Goal: Obtain resource: Download file/media

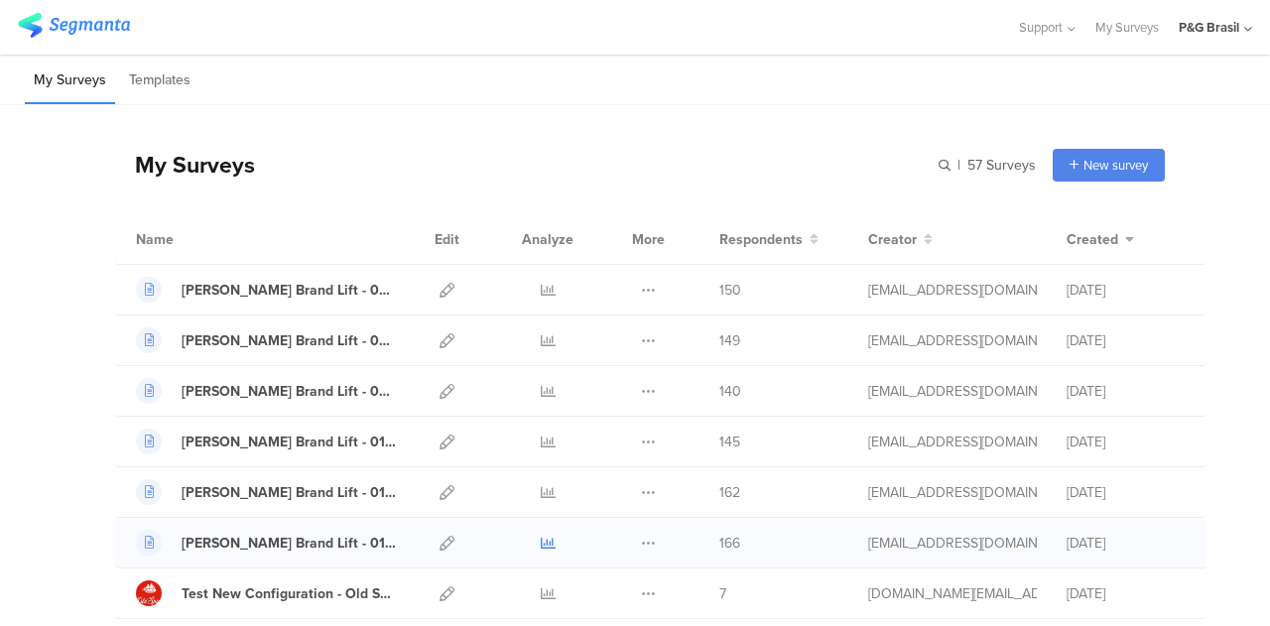
click at [541, 537] on icon at bounding box center [548, 543] width 15 height 15
click at [541, 491] on icon at bounding box center [548, 492] width 15 height 15
click at [541, 430] on link at bounding box center [548, 442] width 15 height 50
click at [541, 396] on icon at bounding box center [548, 391] width 15 height 15
click at [541, 340] on icon at bounding box center [548, 340] width 15 height 15
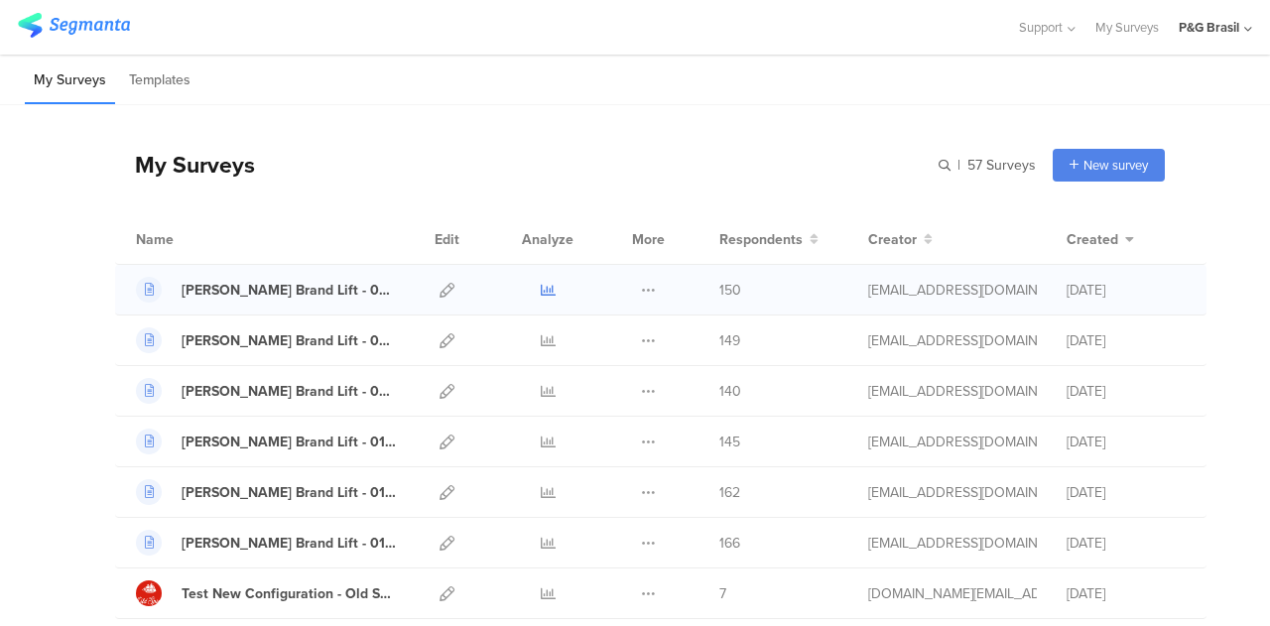
click at [541, 297] on link at bounding box center [548, 290] width 15 height 50
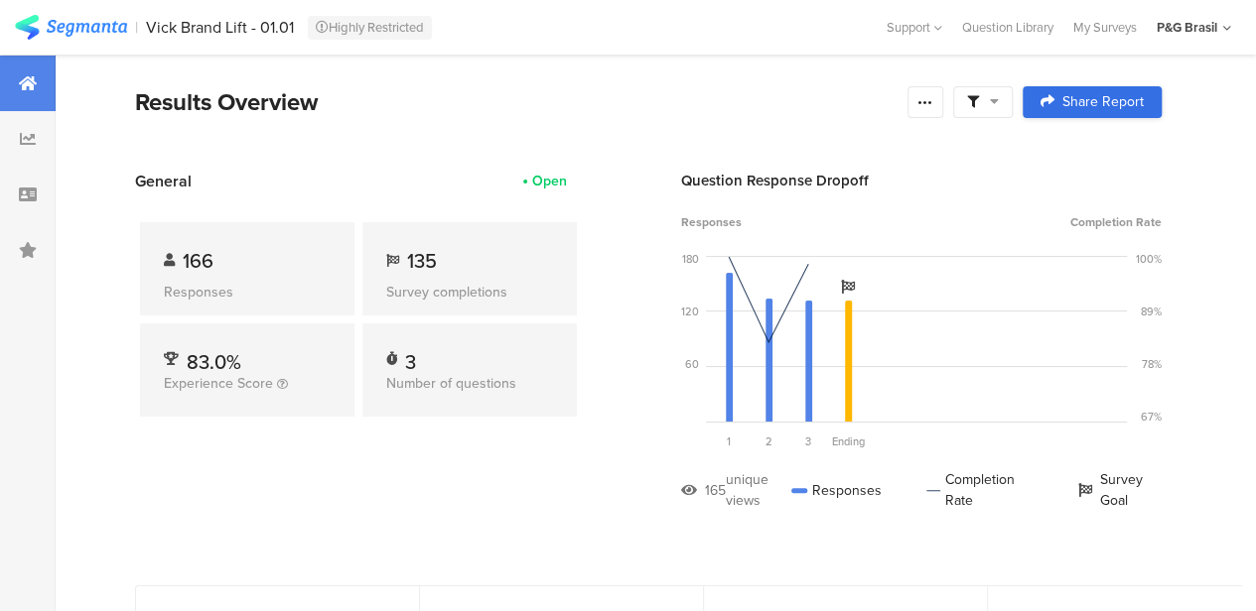
click at [1066, 112] on link "Share Report" at bounding box center [1091, 102] width 139 height 32
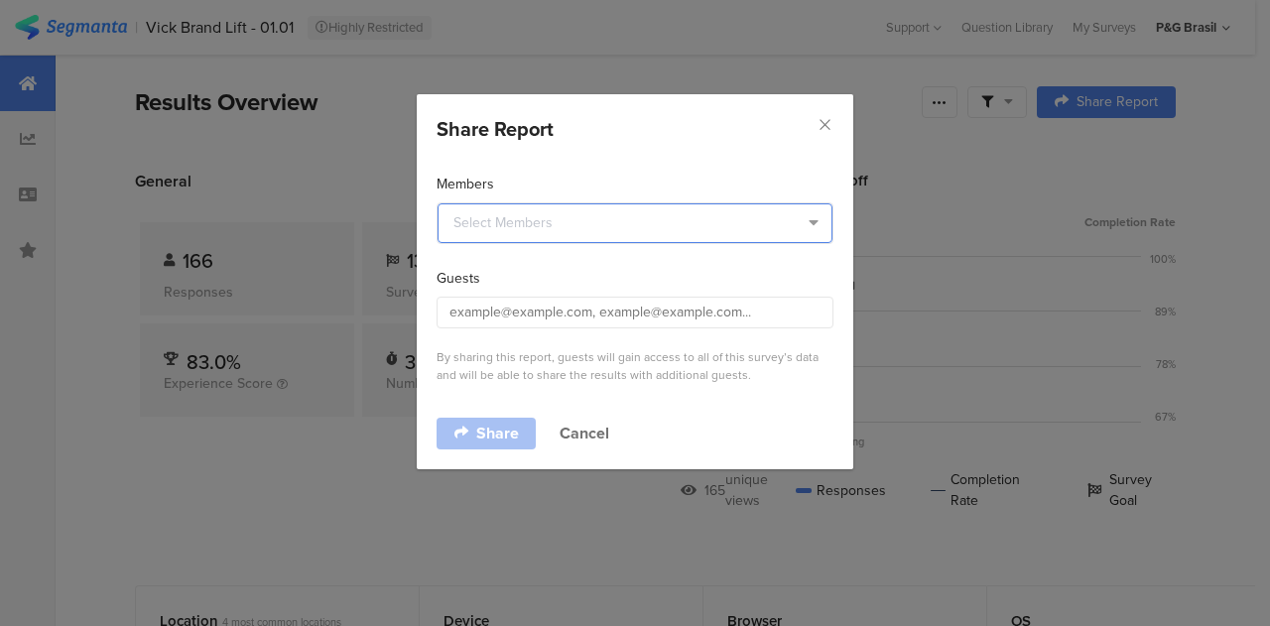
click at [671, 218] on input "dialog" at bounding box center [635, 223] width 395 height 40
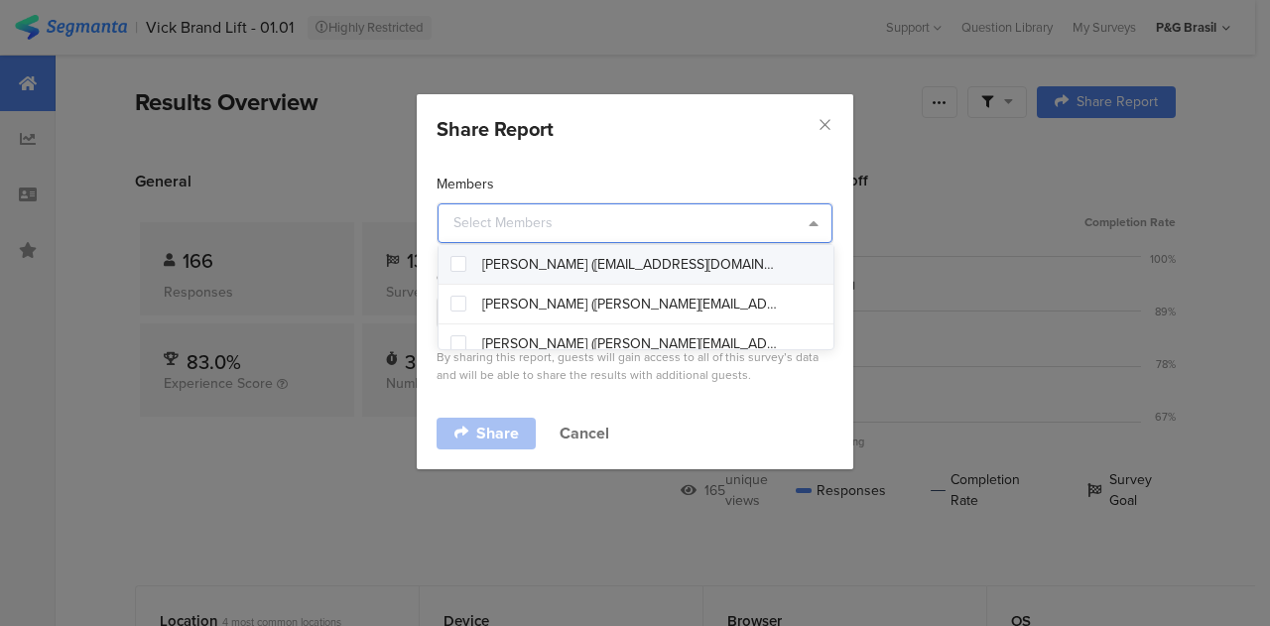
click at [655, 267] on span "Giulia Marques (sousamarques.g@pg.com)" at bounding box center [631, 265] width 298 height 20
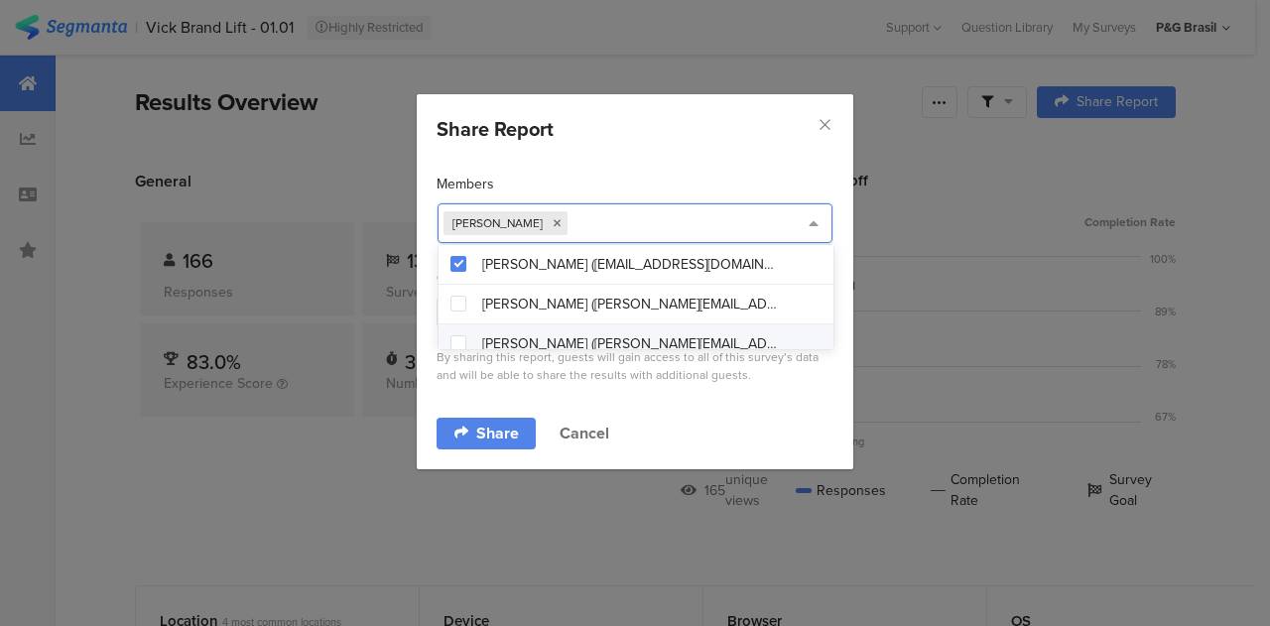
click at [668, 418] on div "Share Cancel" at bounding box center [635, 434] width 397 height 32
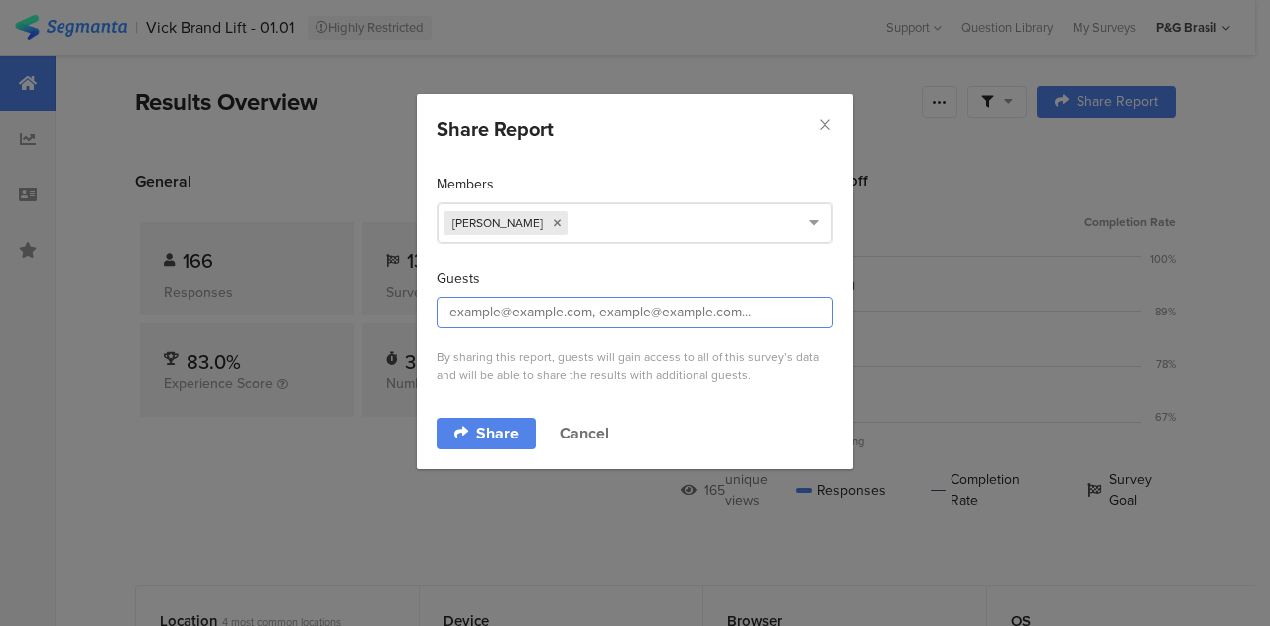
click at [668, 321] on input "dialog" at bounding box center [635, 313] width 397 height 32
click at [814, 122] on div "Share Report" at bounding box center [635, 129] width 397 height 30
click at [823, 122] on icon "Close" at bounding box center [825, 124] width 17 height 17
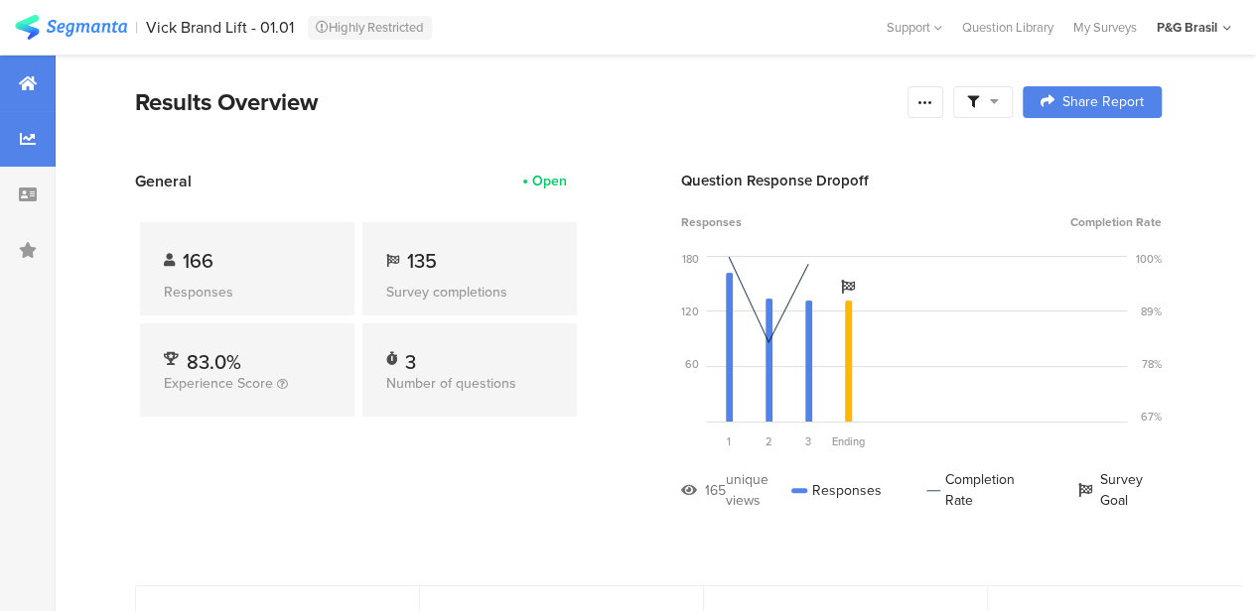
click at [18, 138] on div at bounding box center [28, 139] width 56 height 56
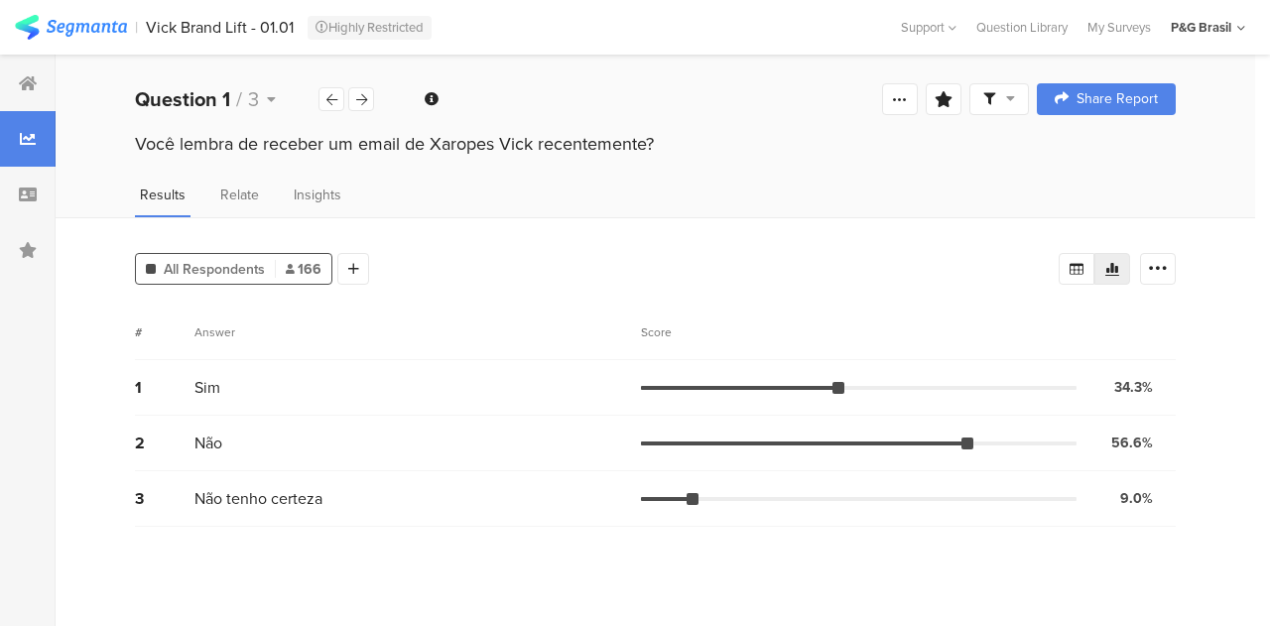
click at [202, 192] on div "Results Relate Insights" at bounding box center [656, 201] width 1200 height 33
click at [30, 213] on div at bounding box center [28, 195] width 56 height 56
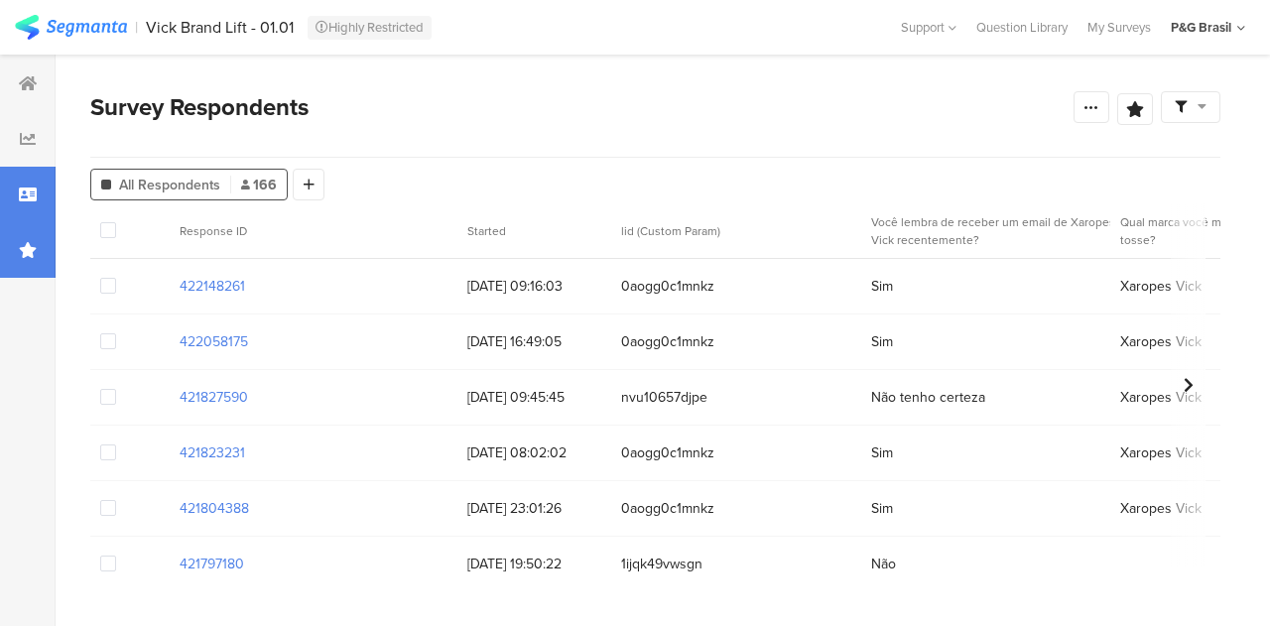
click at [30, 229] on div at bounding box center [28, 250] width 56 height 56
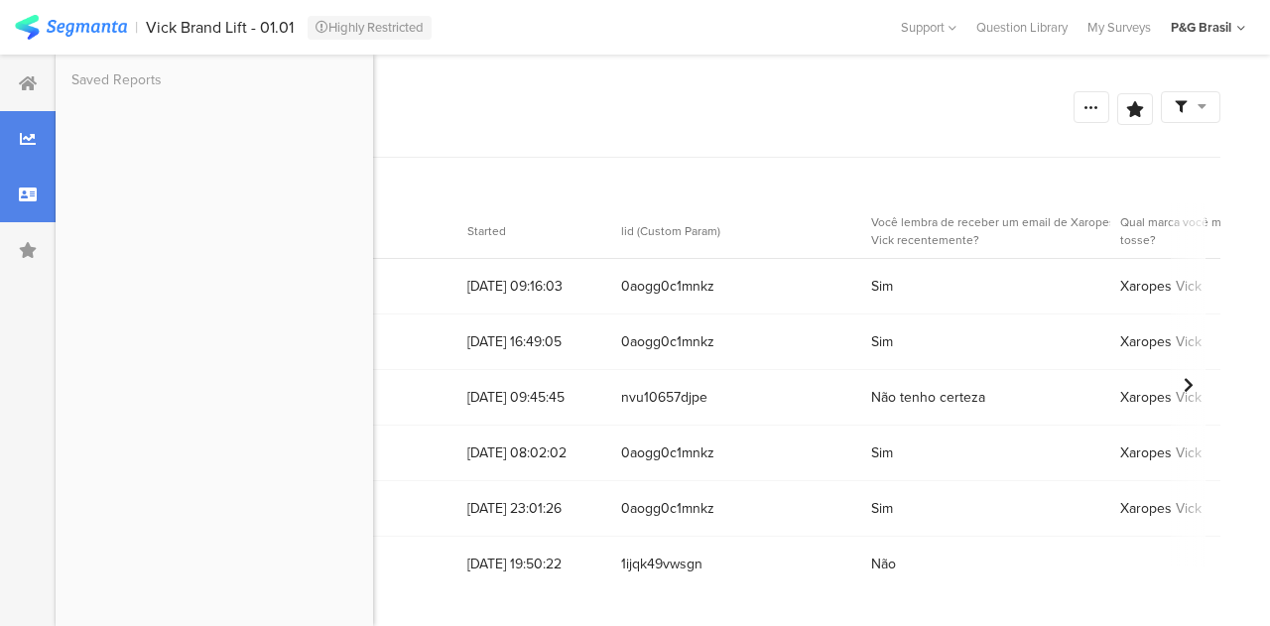
click at [31, 143] on icon at bounding box center [28, 139] width 16 height 16
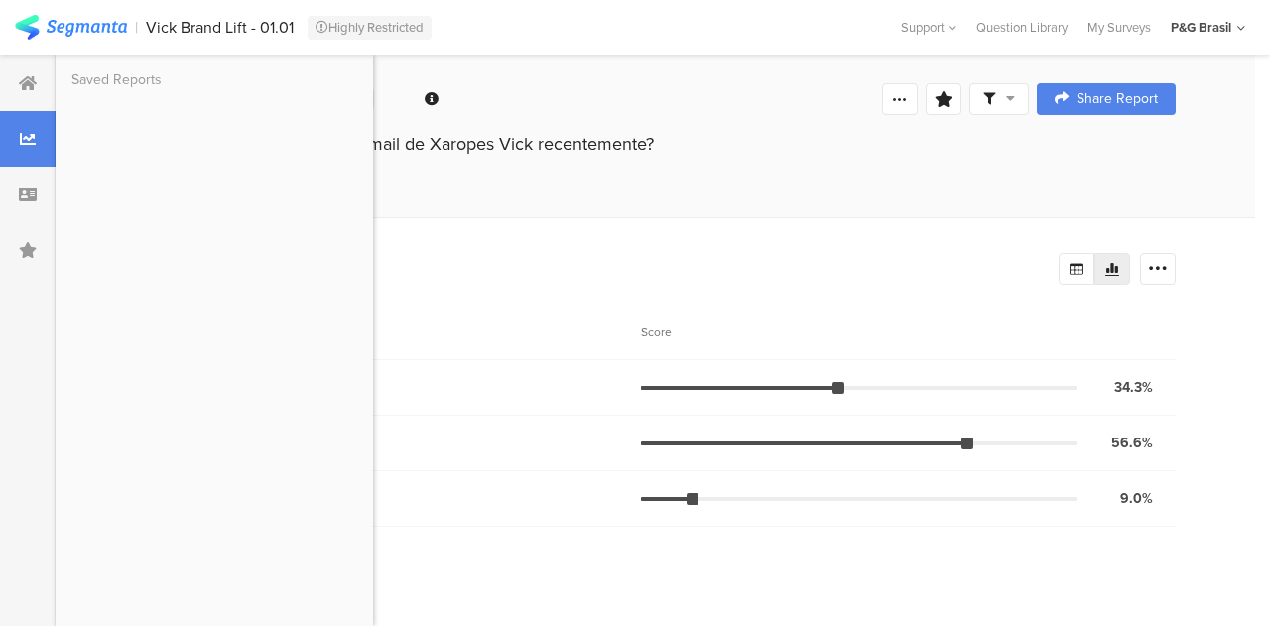
click at [570, 103] on div "Welcome page 1 Você lembra de receber um email de Xaropes Vick recentemente? 2 …" at bounding box center [656, 99] width 1200 height 64
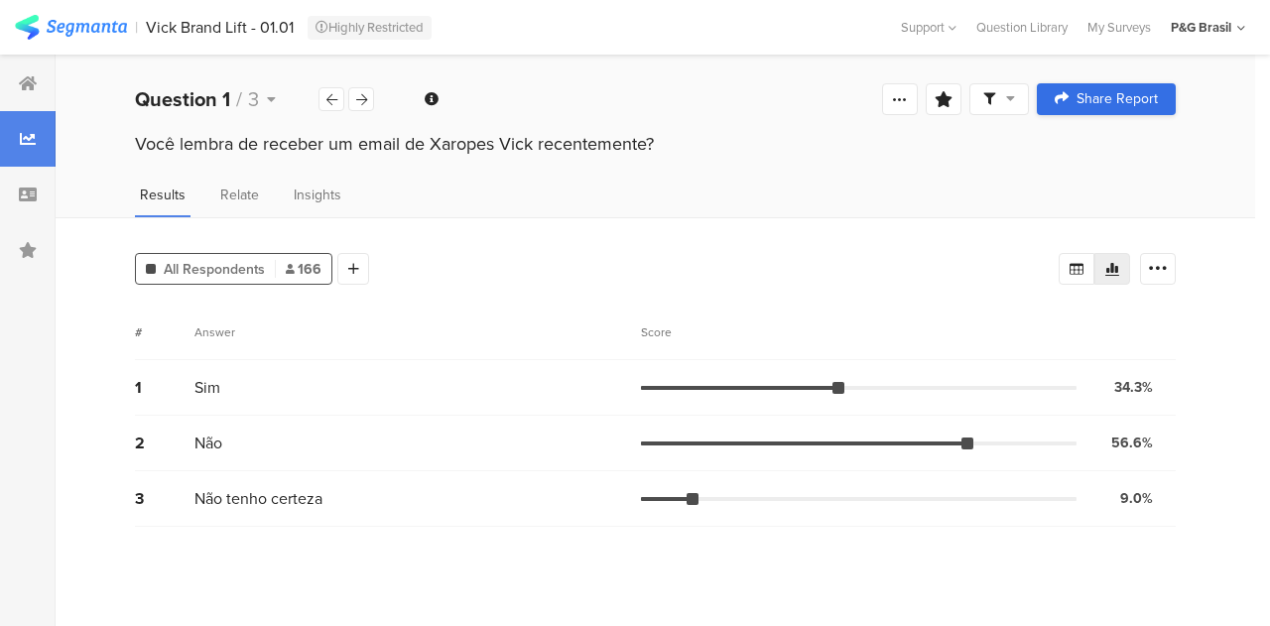
click at [1097, 92] on span "Share Report" at bounding box center [1117, 99] width 81 height 14
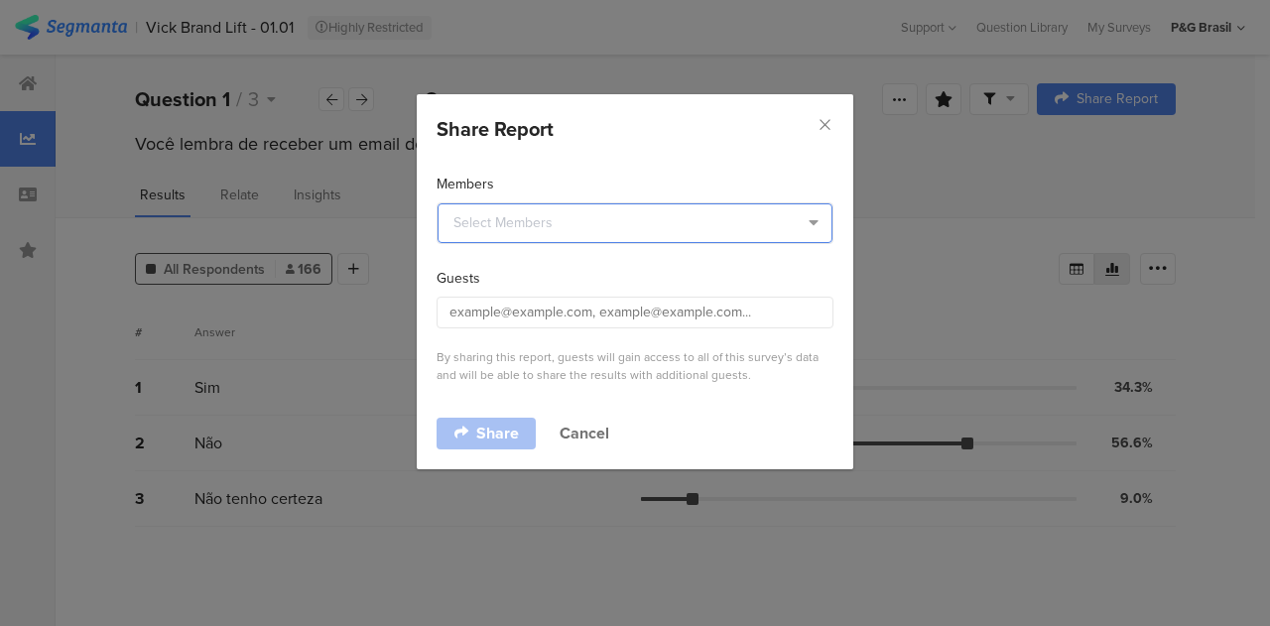
click at [580, 221] on input "dialog" at bounding box center [635, 223] width 395 height 40
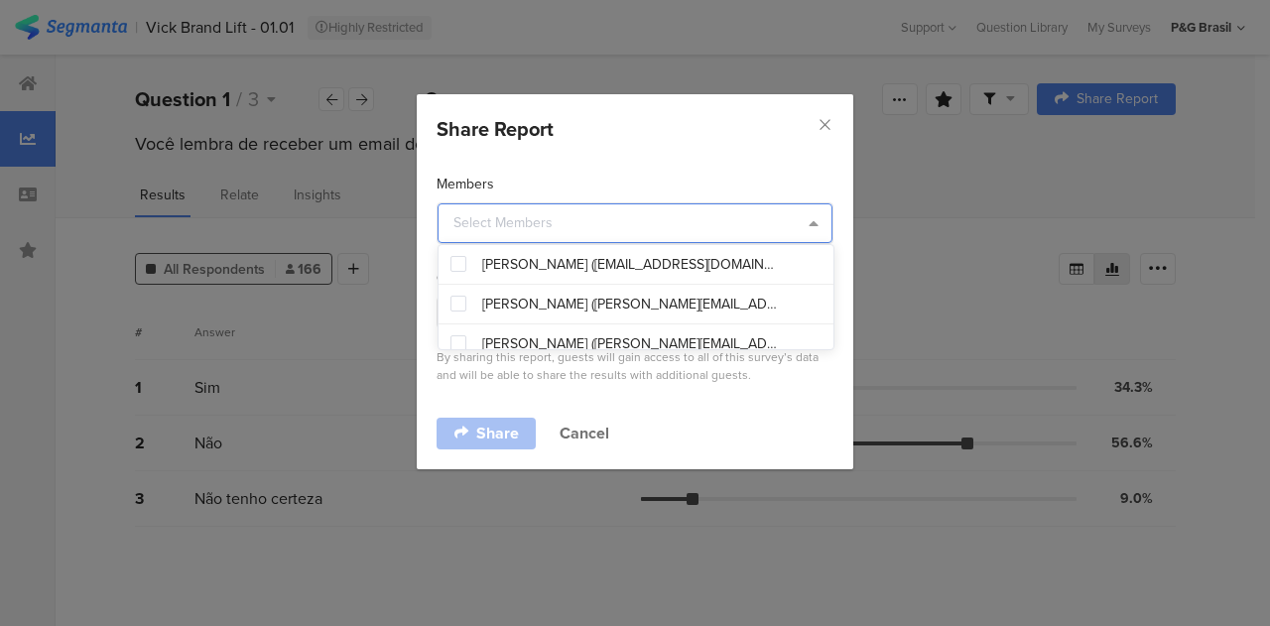
click at [580, 221] on input "dialog" at bounding box center [635, 223] width 395 height 40
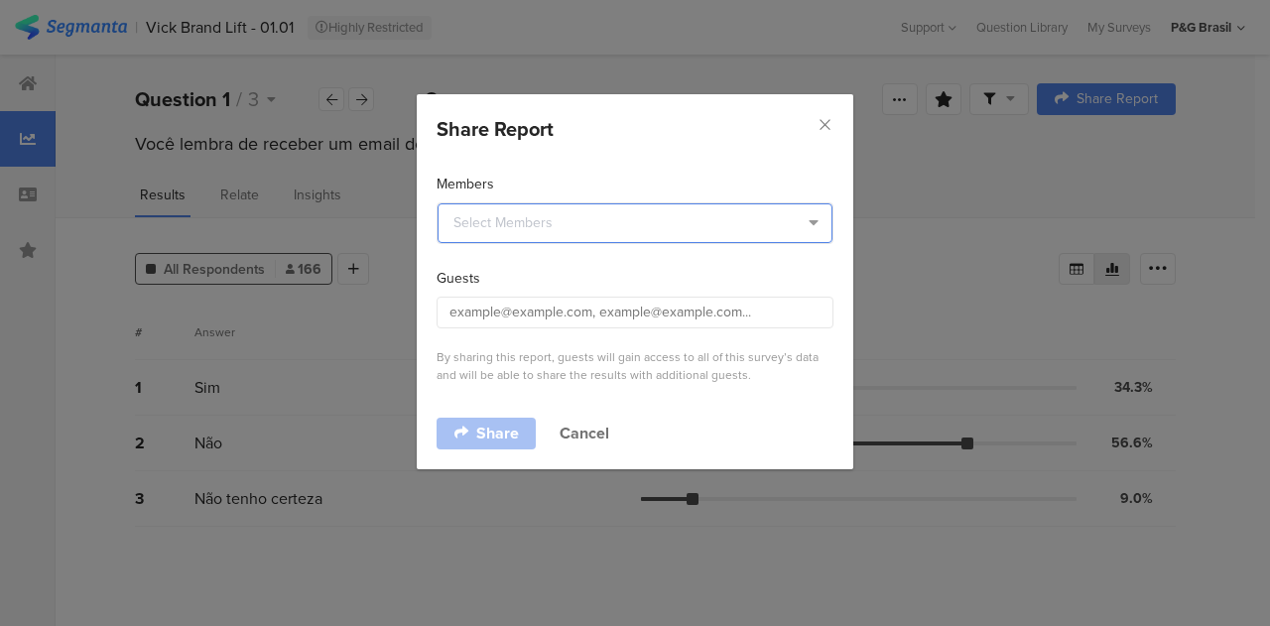
click at [688, 218] on input "dialog" at bounding box center [635, 223] width 395 height 40
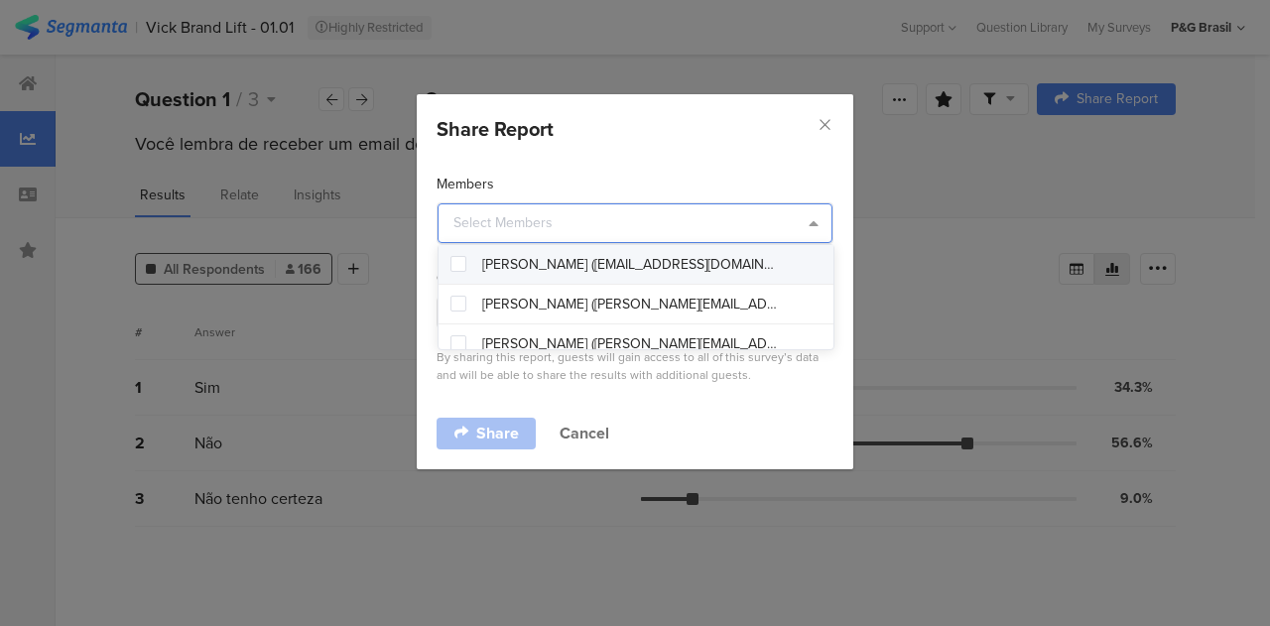
click at [677, 253] on div "Giulia Marques (sousamarques.g@pg.com)" at bounding box center [644, 265] width 410 height 40
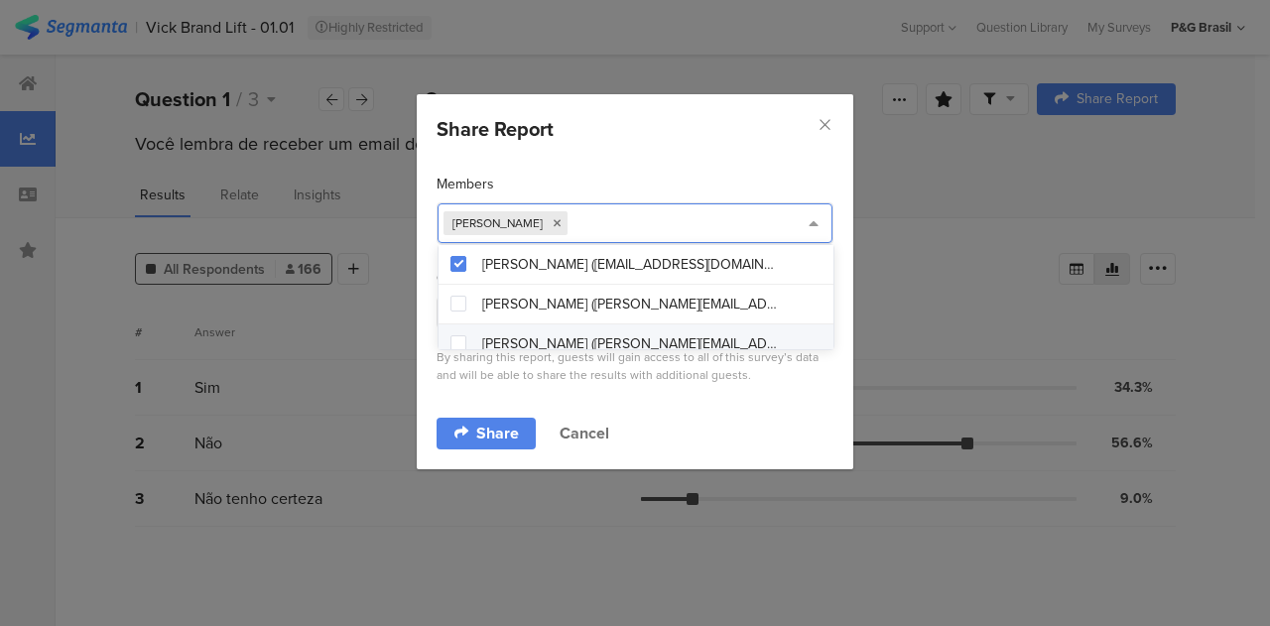
click at [586, 418] on div "Share Cancel" at bounding box center [635, 434] width 397 height 32
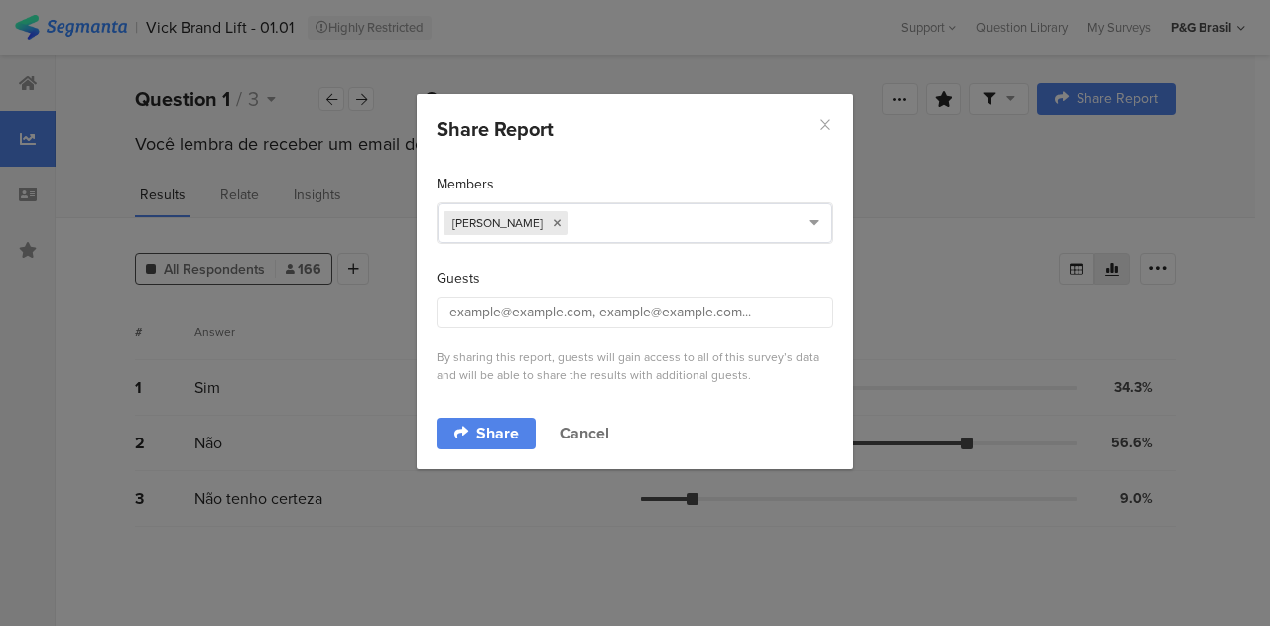
click at [831, 132] on icon "Close" at bounding box center [825, 124] width 17 height 17
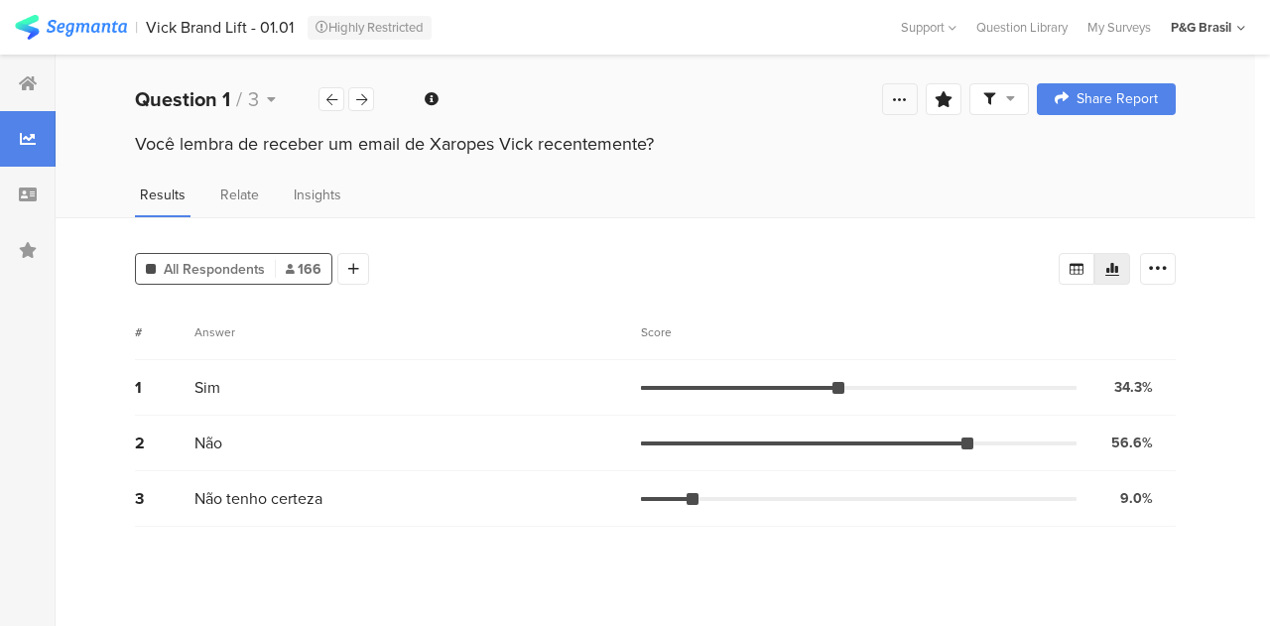
drag, startPoint x: 875, startPoint y: 89, endPoint x: 895, endPoint y: 93, distance: 20.2
click at [895, 93] on div "Confidence Level 95 % Preview survey Edit survey Export Results Purge results S…" at bounding box center [951, 99] width 155 height 32
click at [895, 93] on icon at bounding box center [900, 99] width 16 height 16
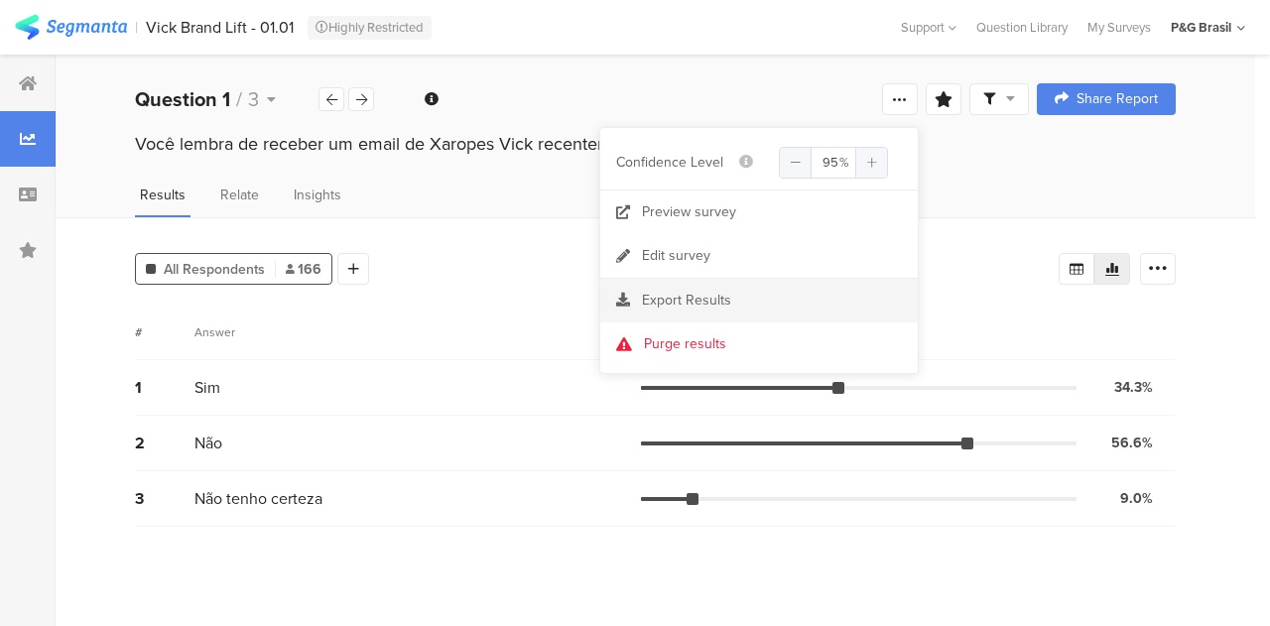
click at [702, 295] on span "Export Results" at bounding box center [686, 300] width 89 height 21
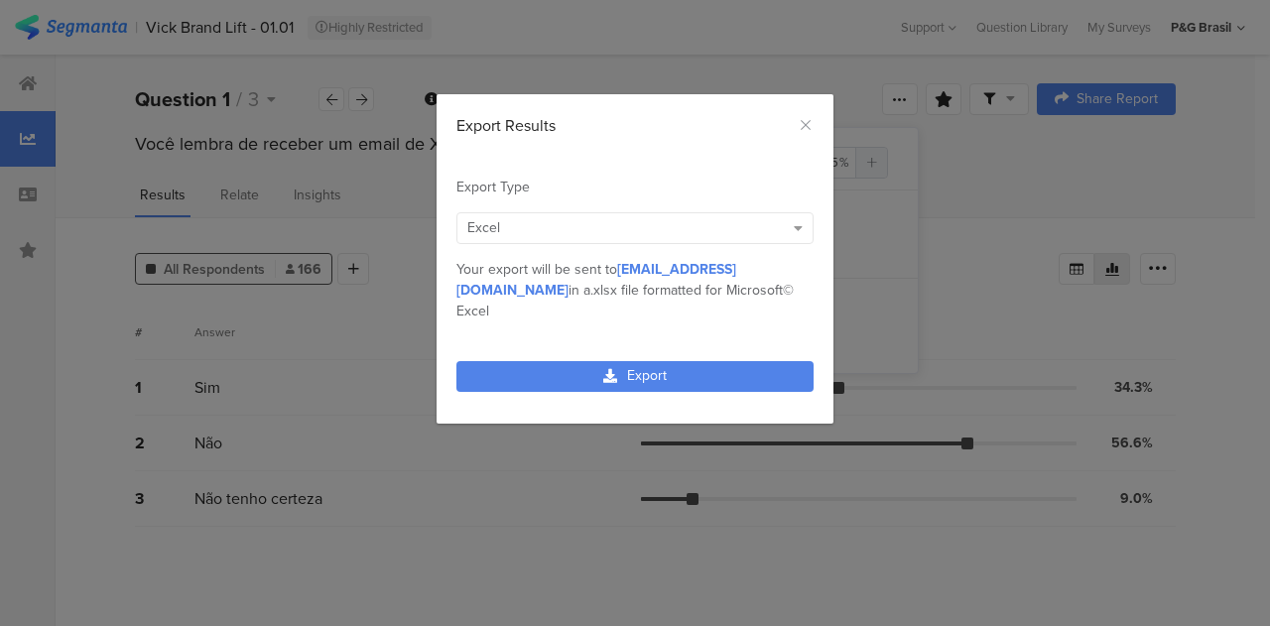
click at [685, 232] on div "Excel" at bounding box center [625, 227] width 317 height 21
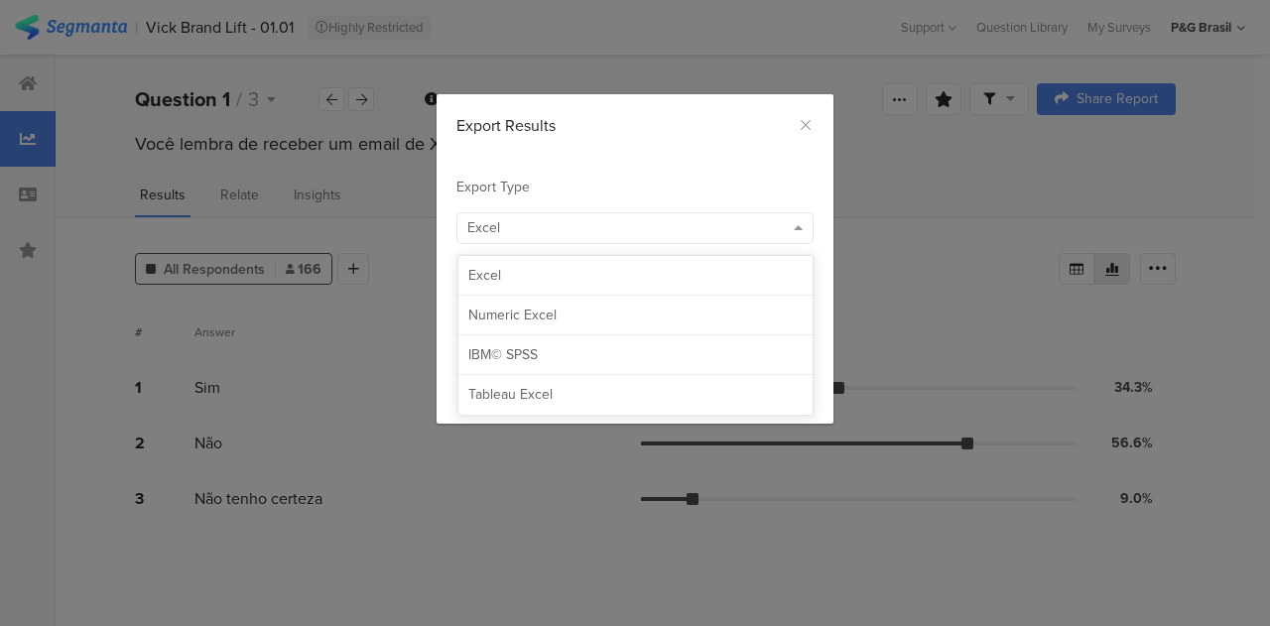
click at [651, 166] on div "Export Type Excel MPN Cnsmr ID Param Source Id Param Lead Key Param RECORD IND …" at bounding box center [635, 249] width 397 height 204
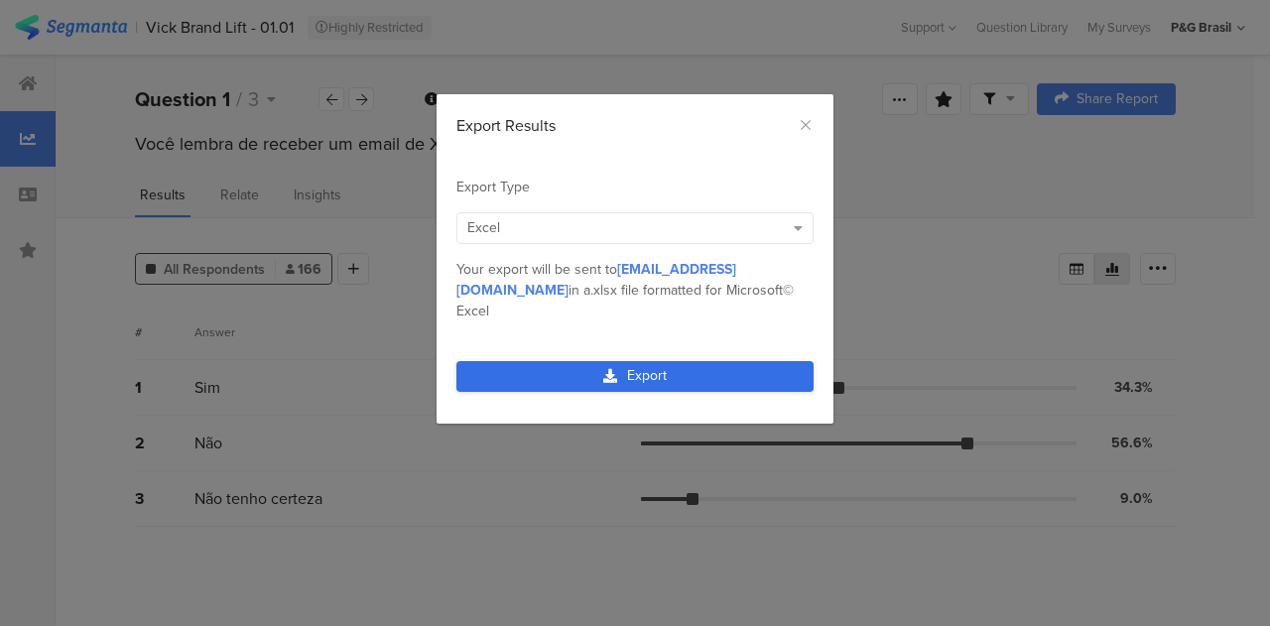
click at [682, 361] on link "Export" at bounding box center [635, 376] width 357 height 31
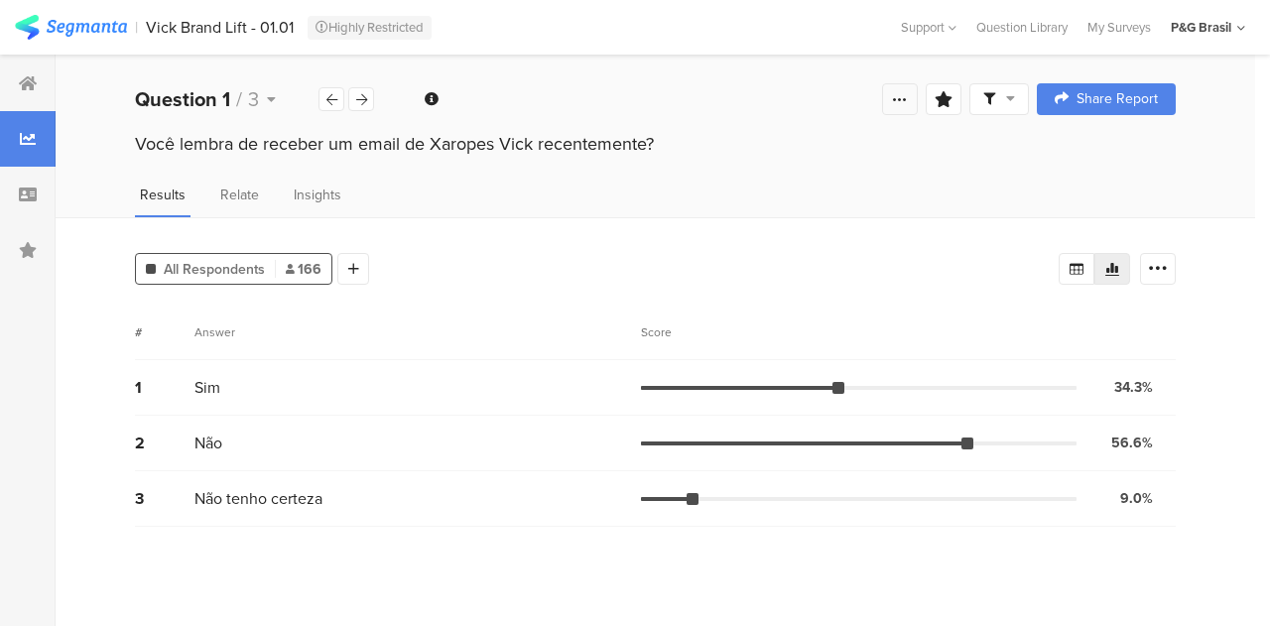
click at [899, 100] on icon at bounding box center [900, 99] width 16 height 16
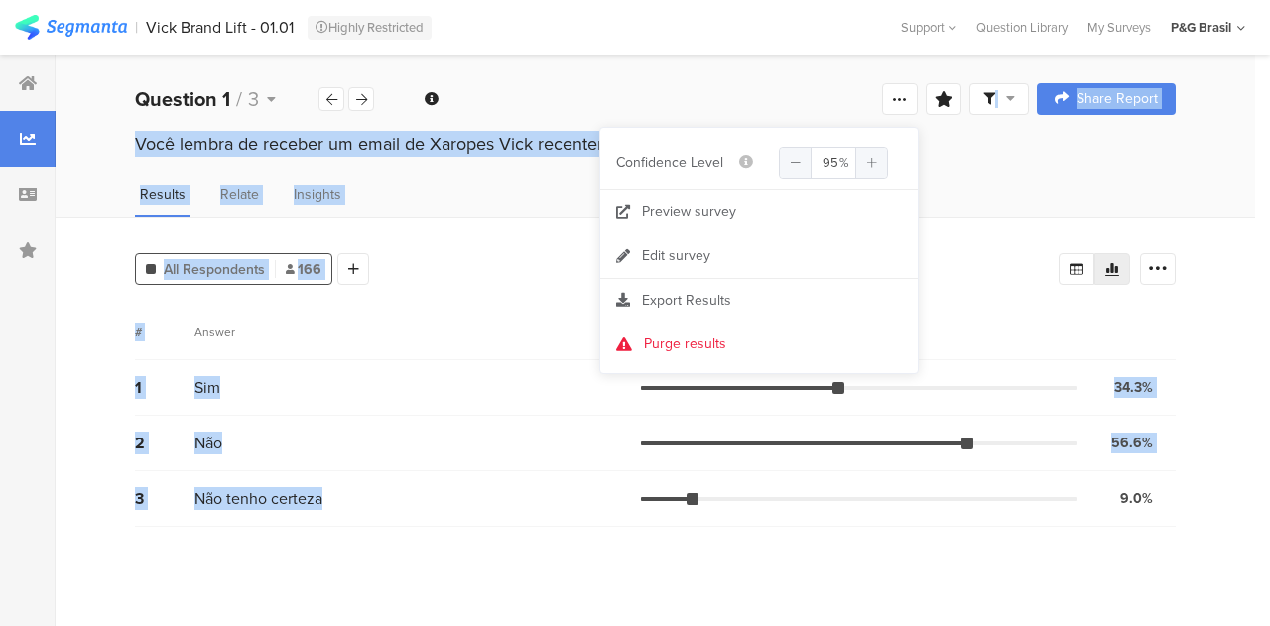
drag, startPoint x: 548, startPoint y: 86, endPoint x: 728, endPoint y: 615, distance: 559.0
click at [728, 615] on section "Welcome page 1 Você lembra de receber um email de Xaropes Vick recentemente? 2 …" at bounding box center [656, 341] width 1200 height 572
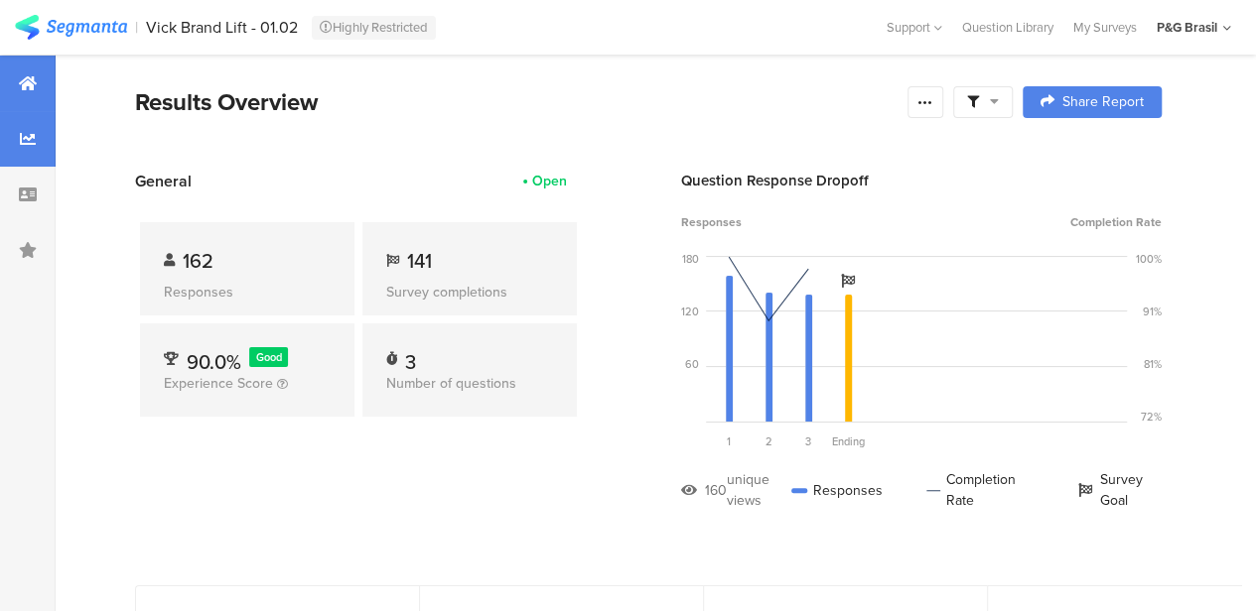
click at [30, 142] on icon at bounding box center [28, 139] width 16 height 16
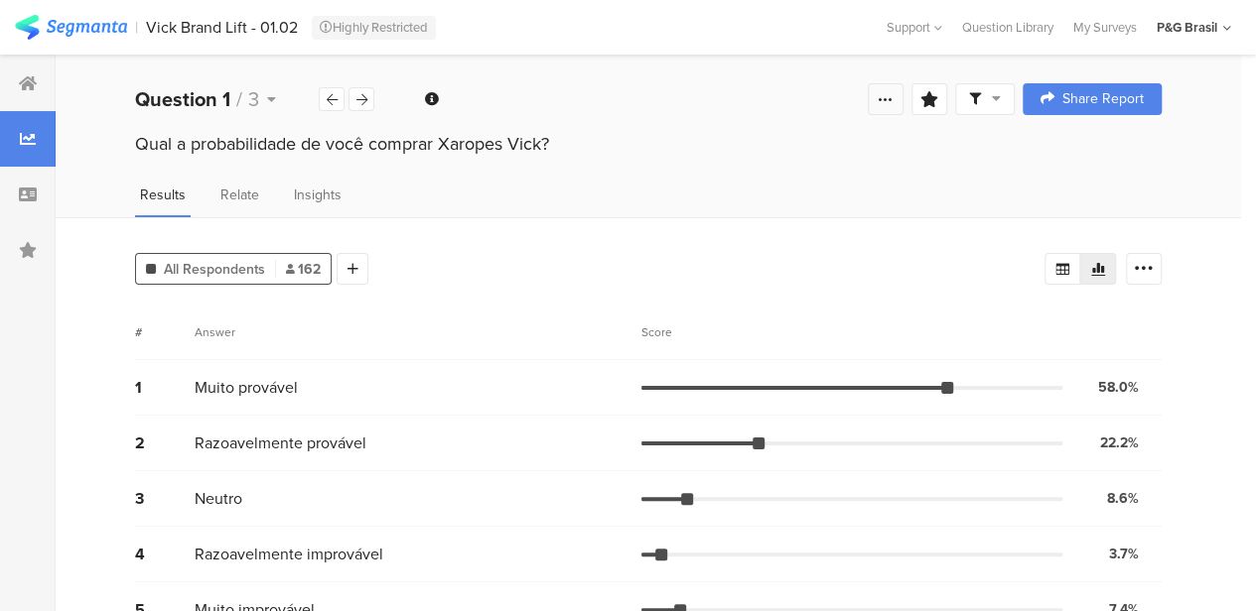
click at [893, 102] on icon at bounding box center [885, 99] width 16 height 16
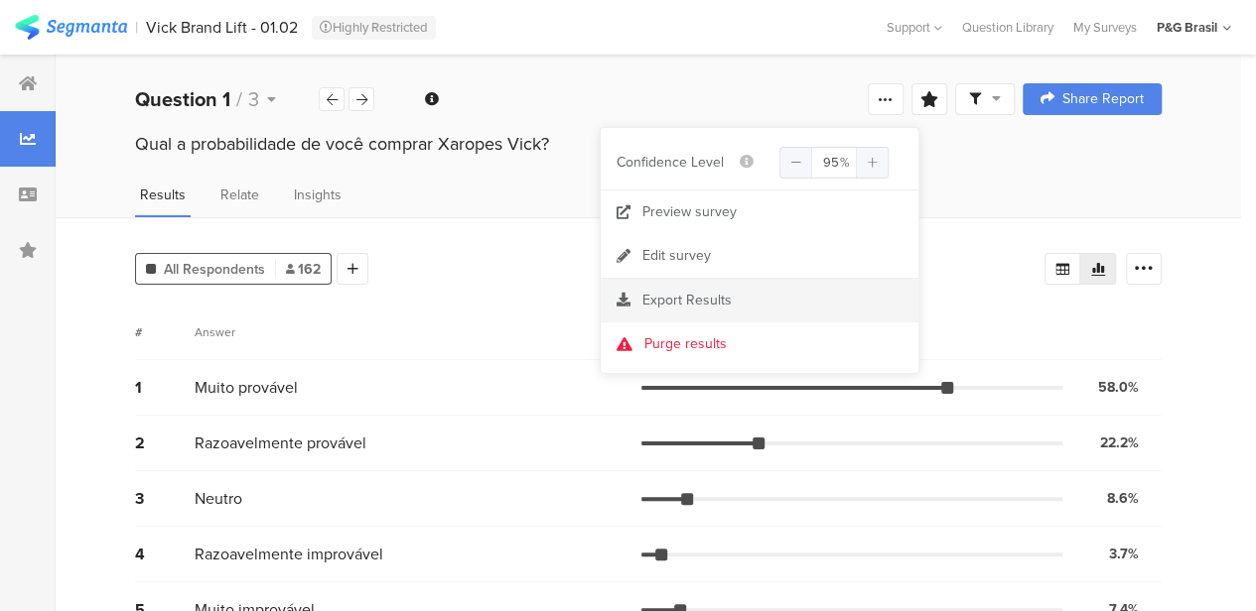
click at [698, 282] on section "Export Results" at bounding box center [759, 301] width 318 height 44
click at [703, 296] on span "Export Results" at bounding box center [686, 300] width 89 height 21
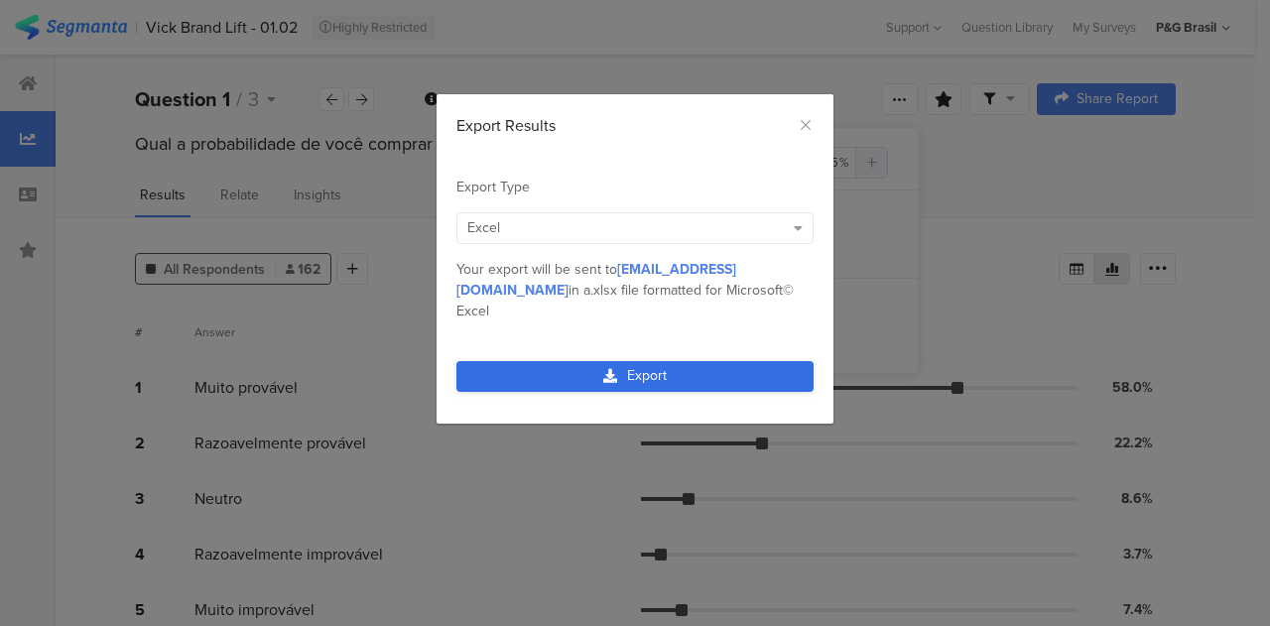
click at [691, 361] on link "Export" at bounding box center [635, 376] width 357 height 31
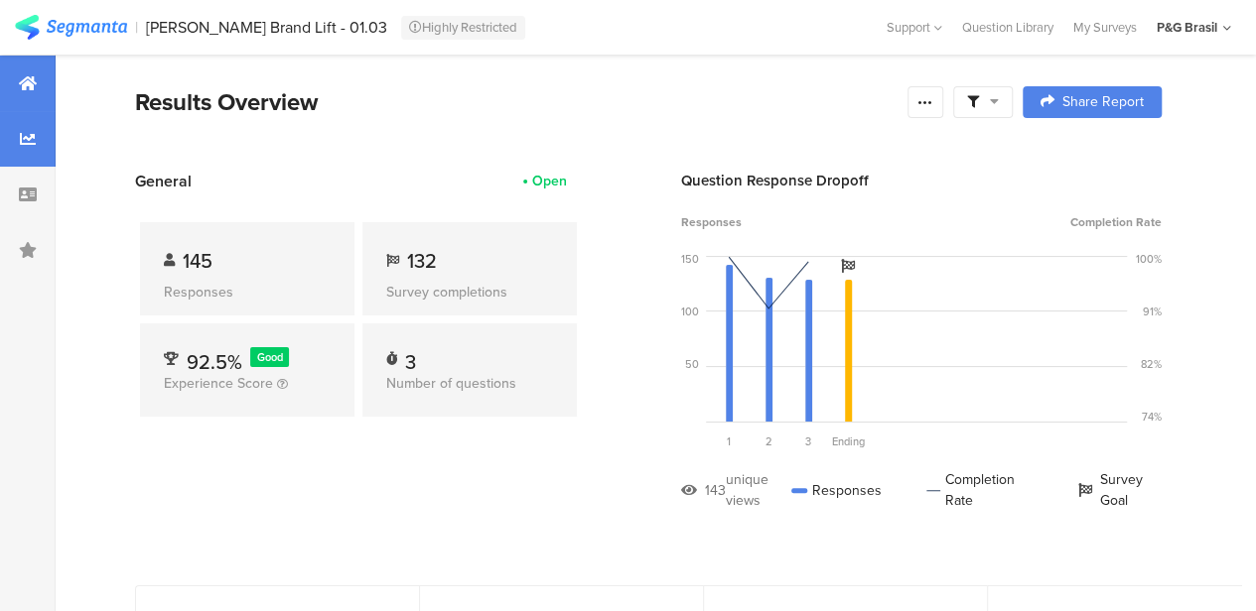
click at [30, 142] on icon at bounding box center [28, 139] width 16 height 16
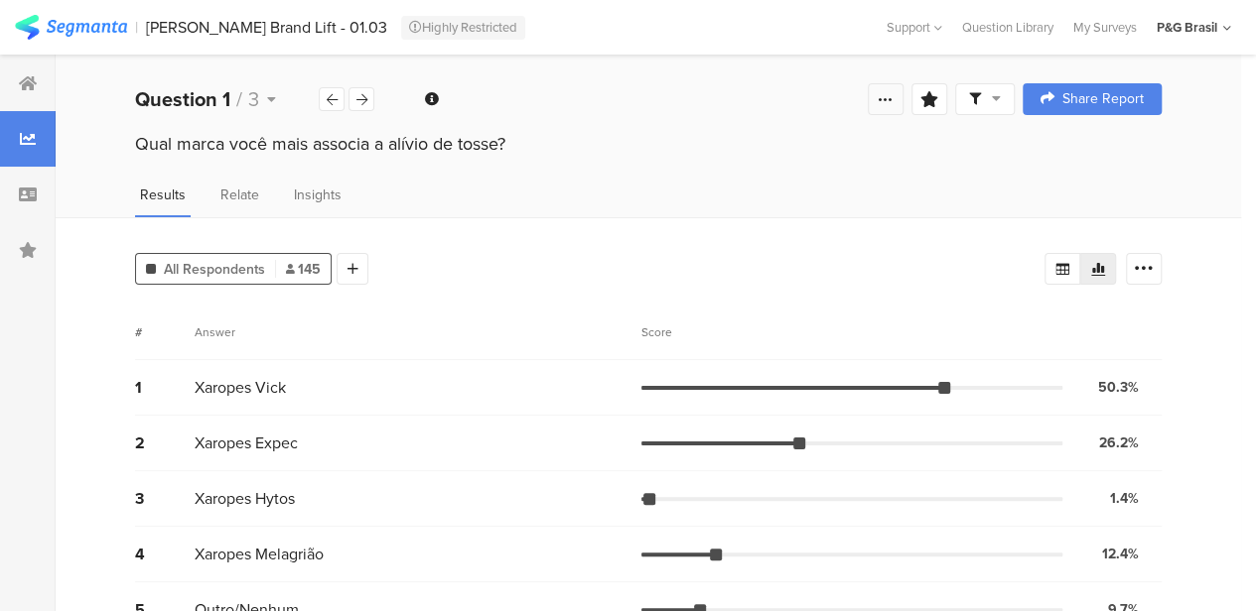
click at [889, 94] on div at bounding box center [885, 99] width 36 height 32
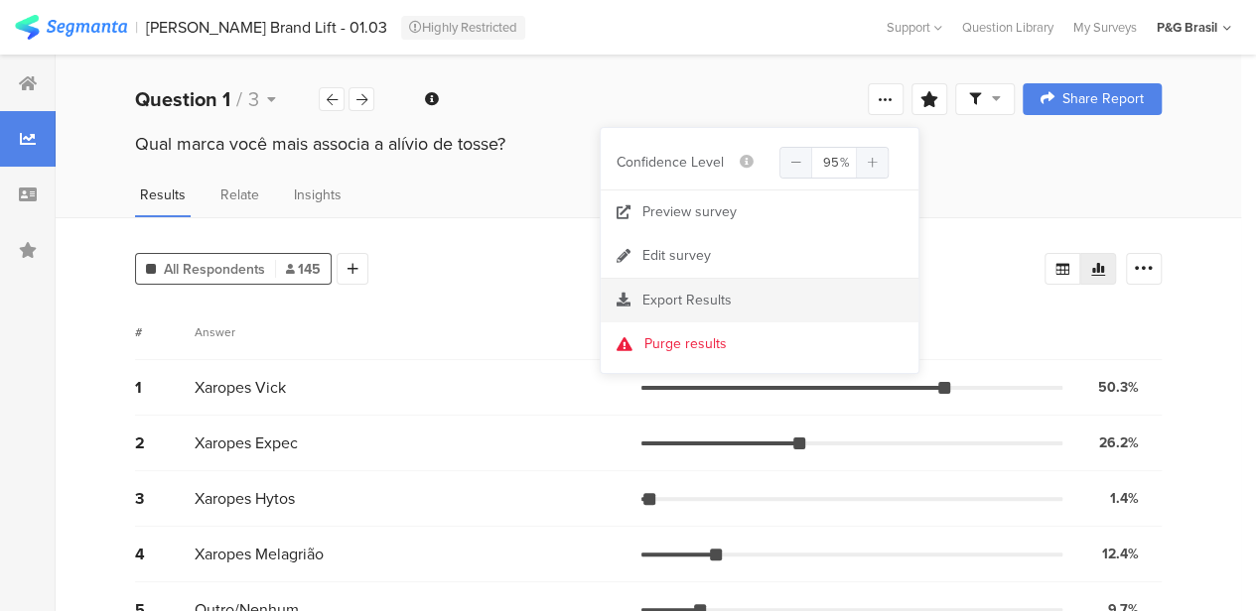
click at [713, 304] on span "Export Results" at bounding box center [686, 300] width 89 height 21
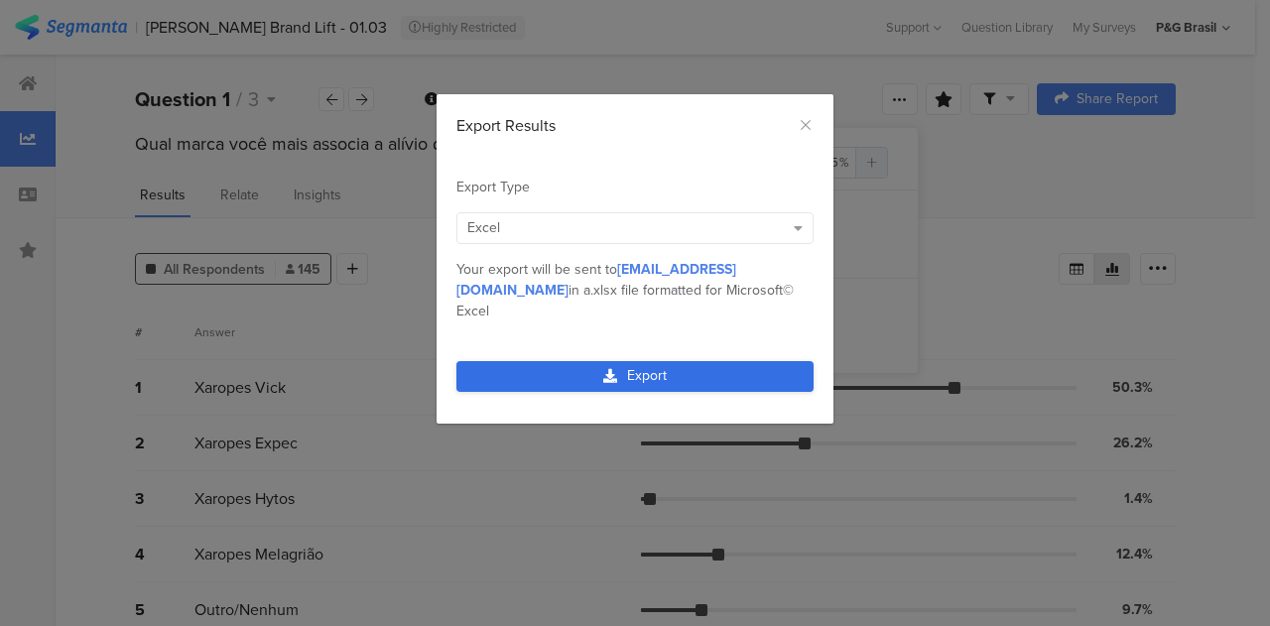
click at [695, 361] on link "Export" at bounding box center [635, 376] width 357 height 31
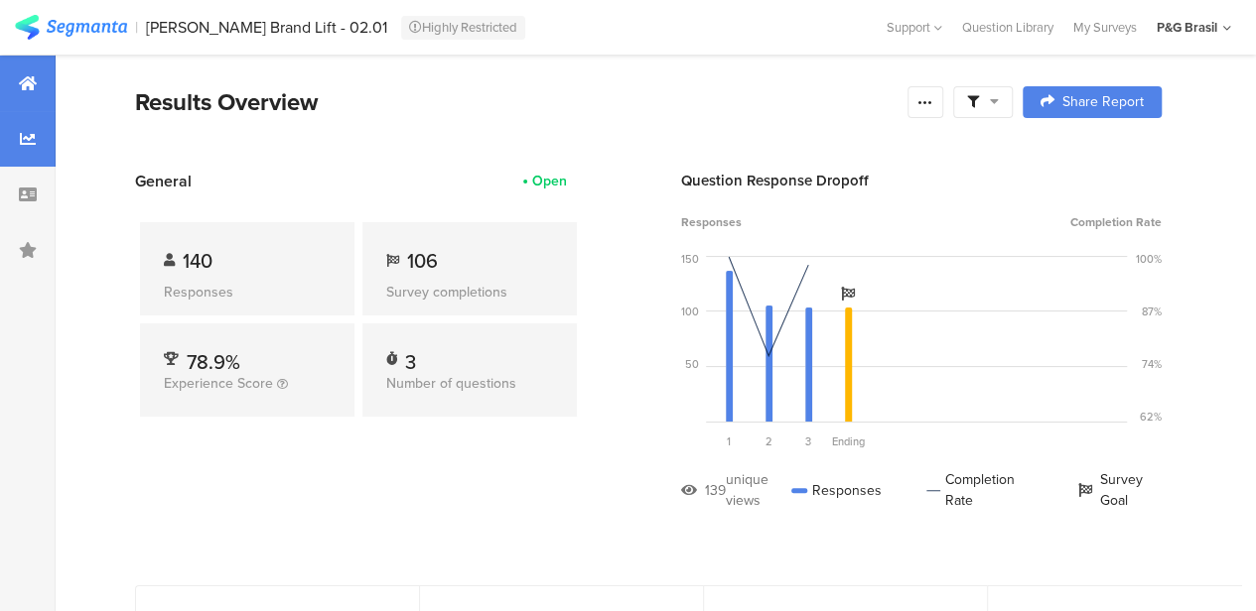
click at [21, 138] on icon at bounding box center [28, 139] width 16 height 16
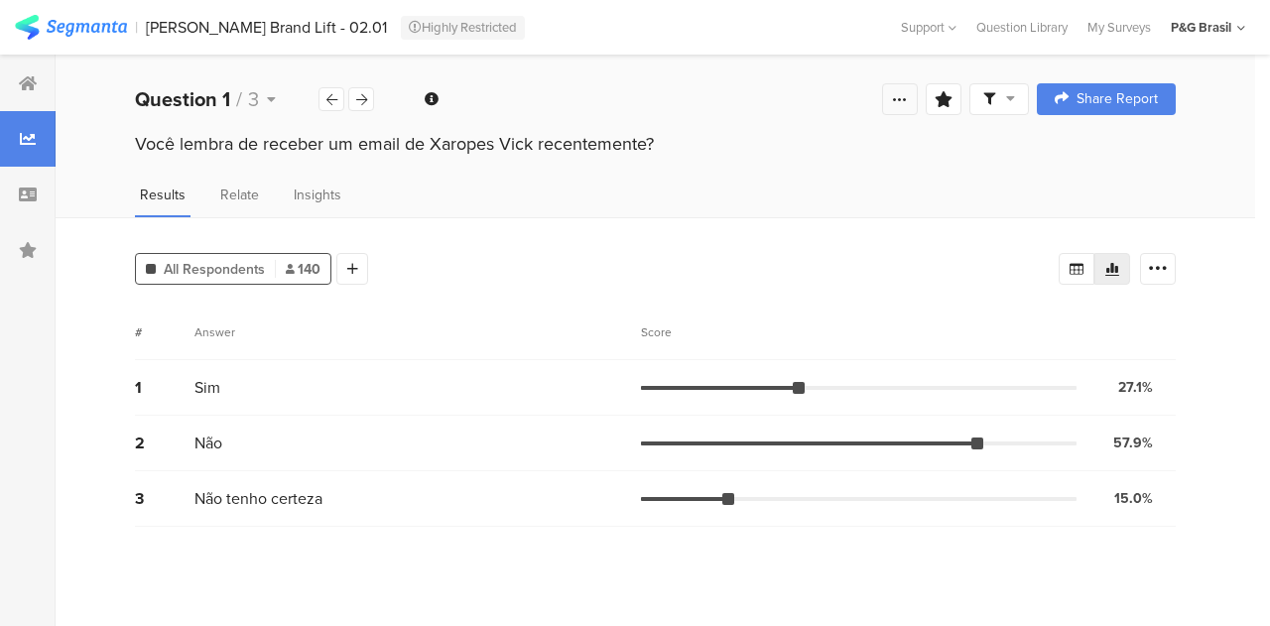
click at [885, 104] on div at bounding box center [900, 99] width 36 height 32
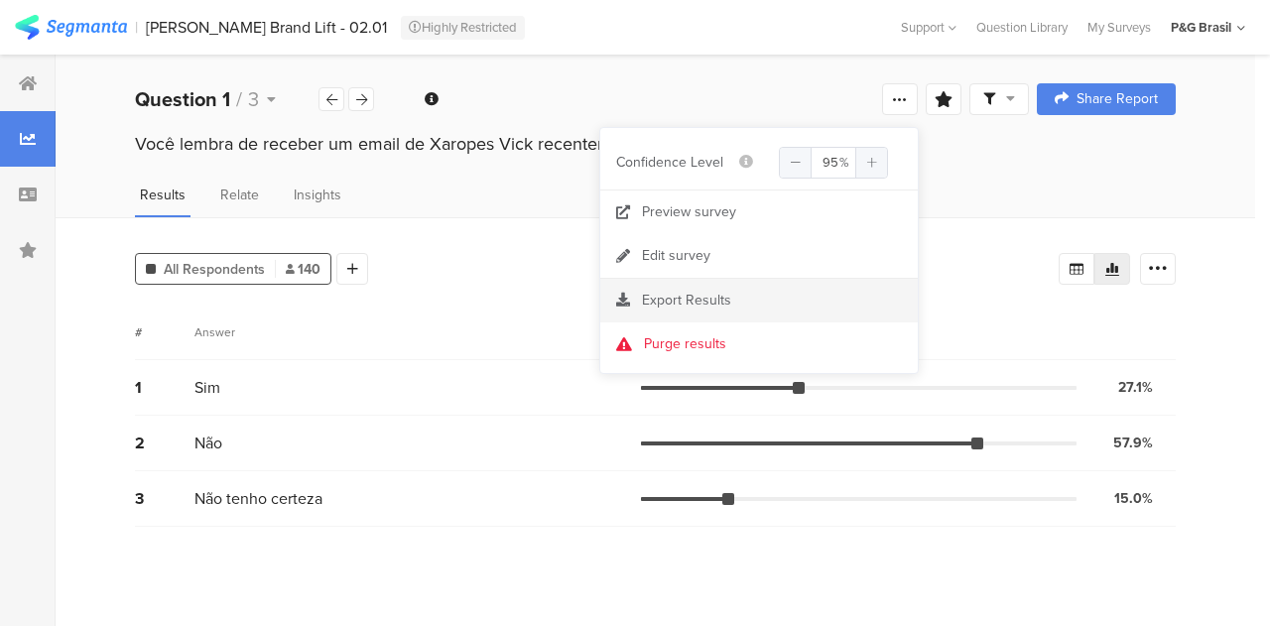
click at [729, 301] on div "Export Results" at bounding box center [759, 301] width 318 height 20
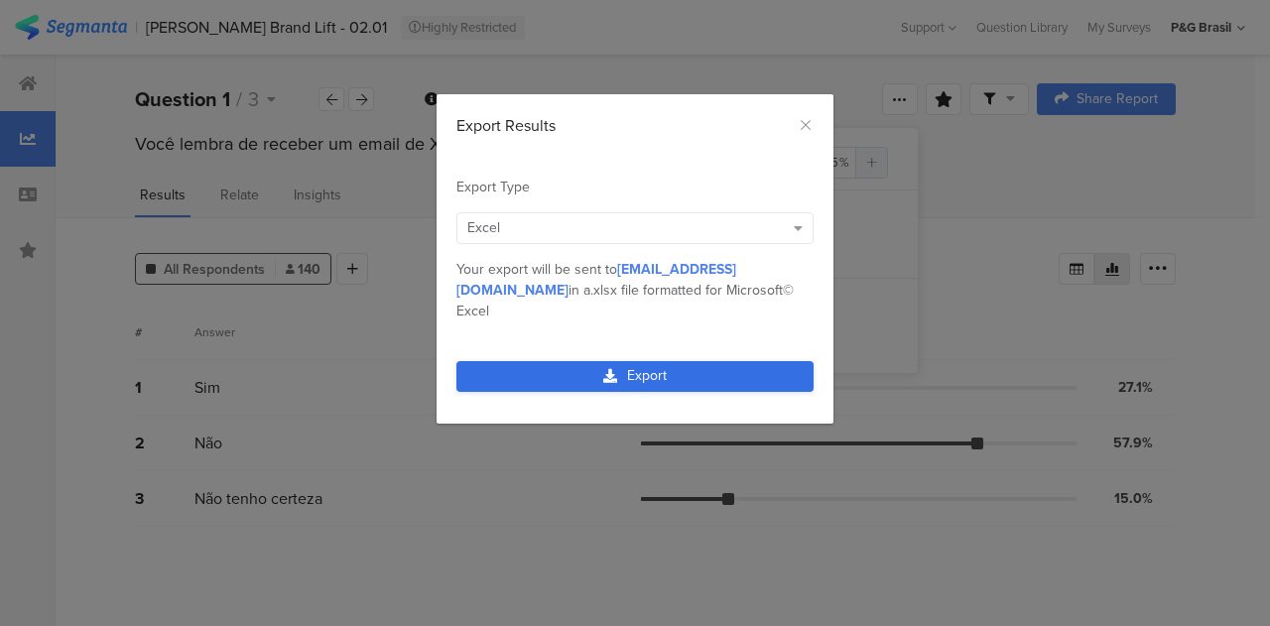
click at [658, 361] on link "Export" at bounding box center [635, 376] width 357 height 31
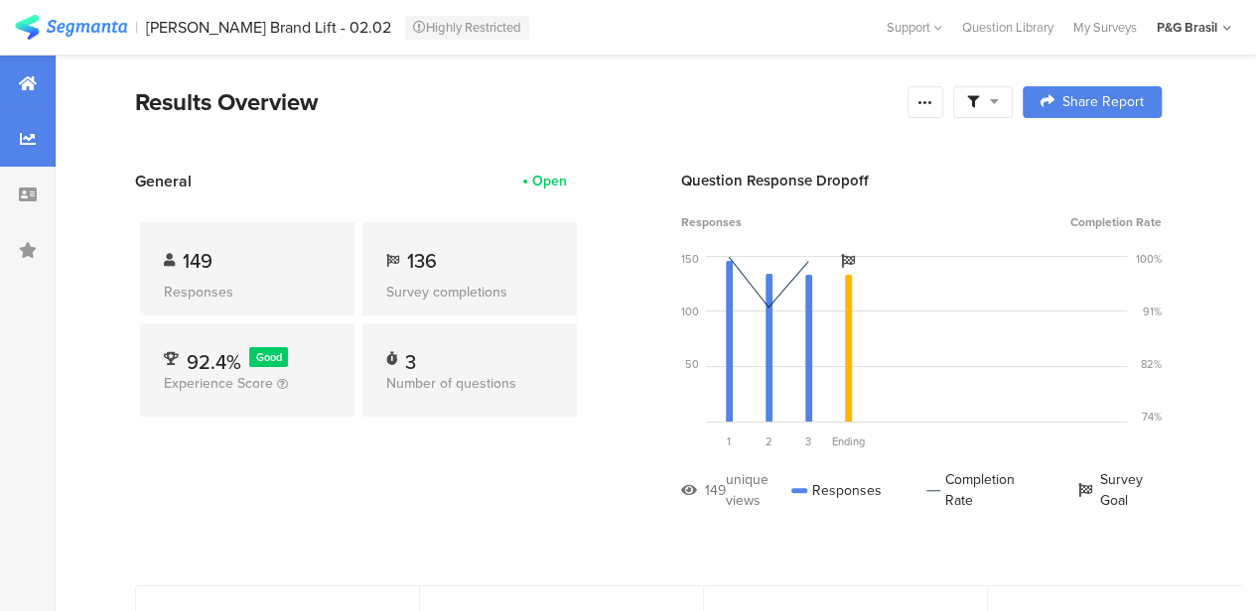
click at [39, 116] on div at bounding box center [28, 139] width 56 height 56
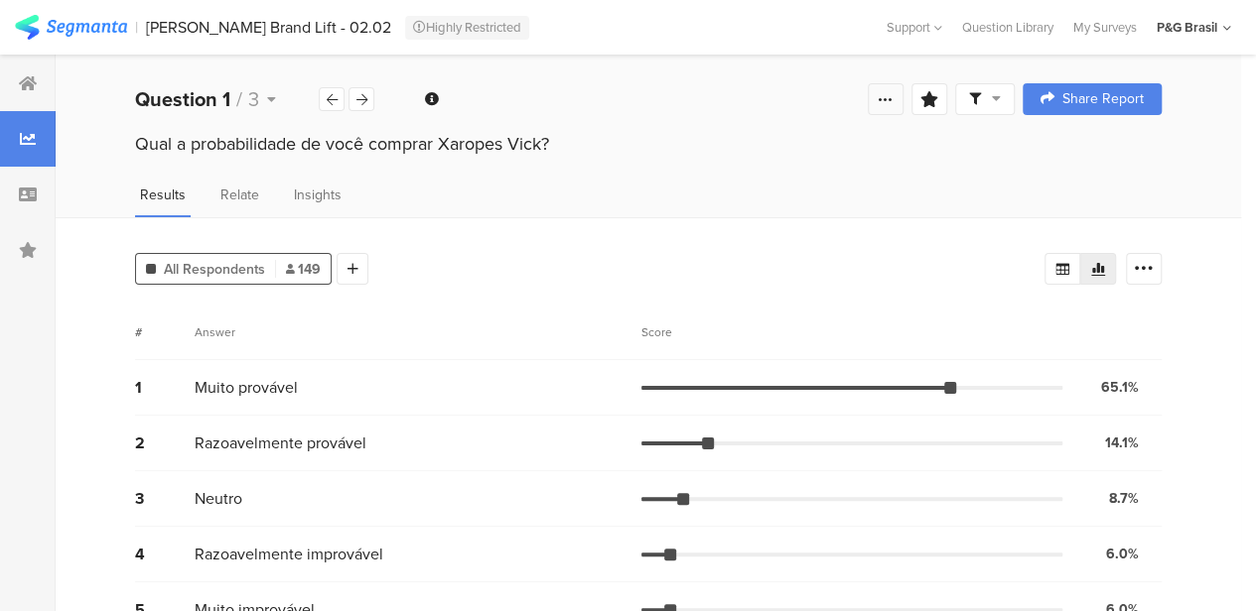
click at [893, 92] on icon at bounding box center [885, 99] width 16 height 16
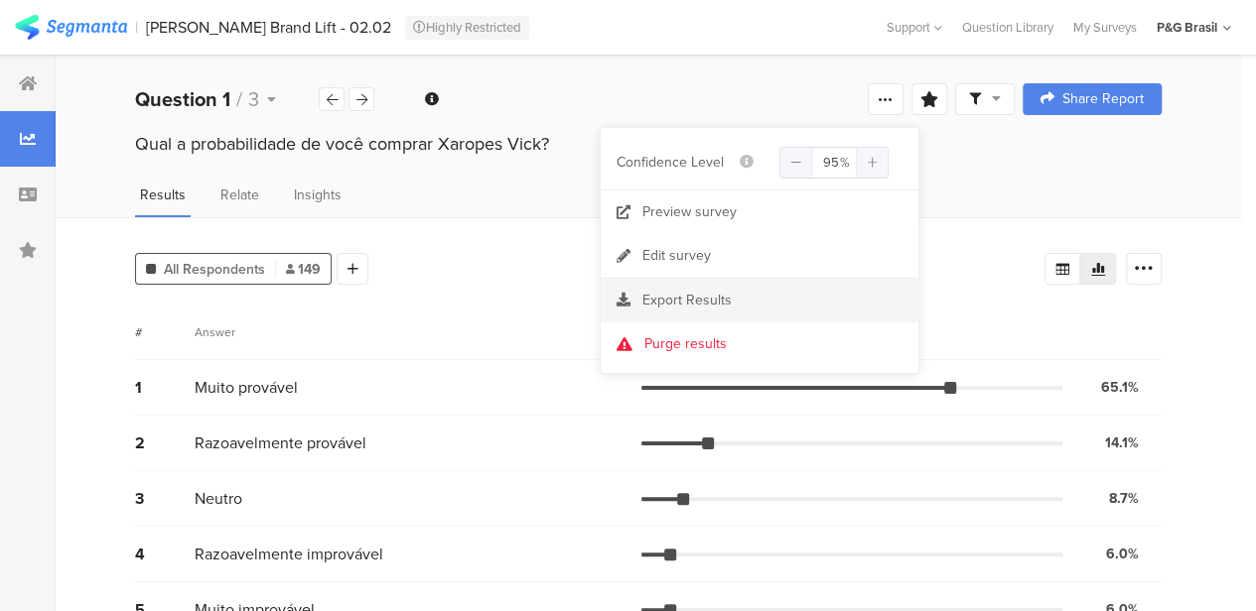
click at [706, 295] on span "Export Results" at bounding box center [686, 300] width 89 height 21
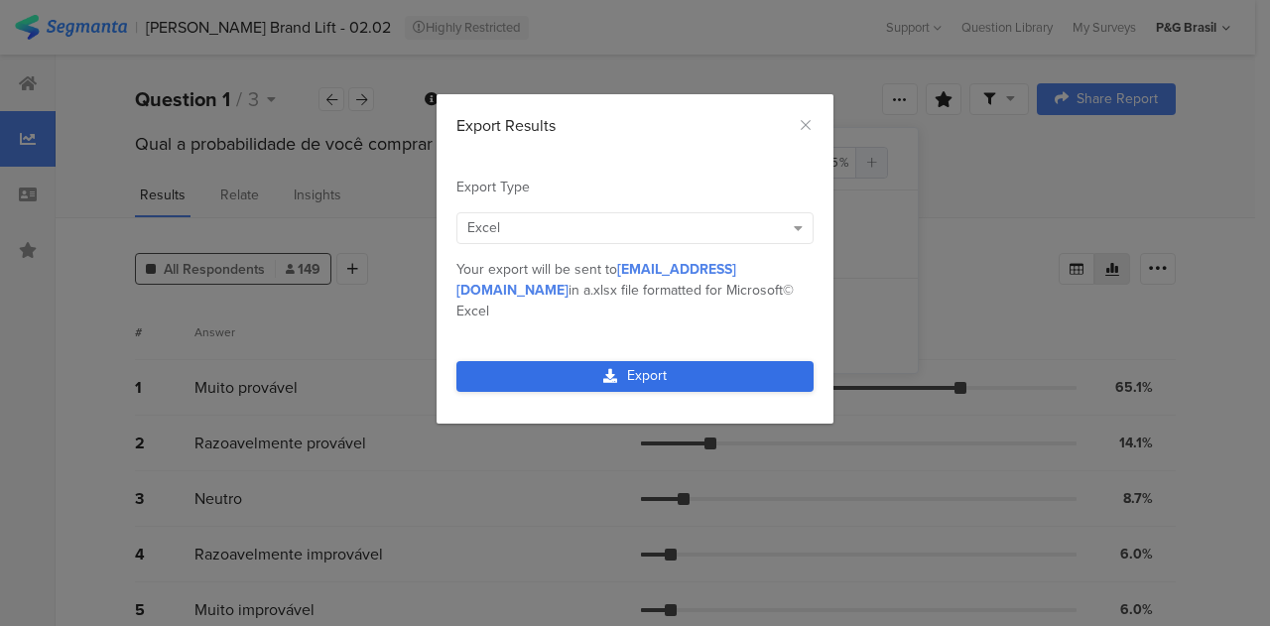
click at [668, 361] on link "Export" at bounding box center [635, 376] width 357 height 31
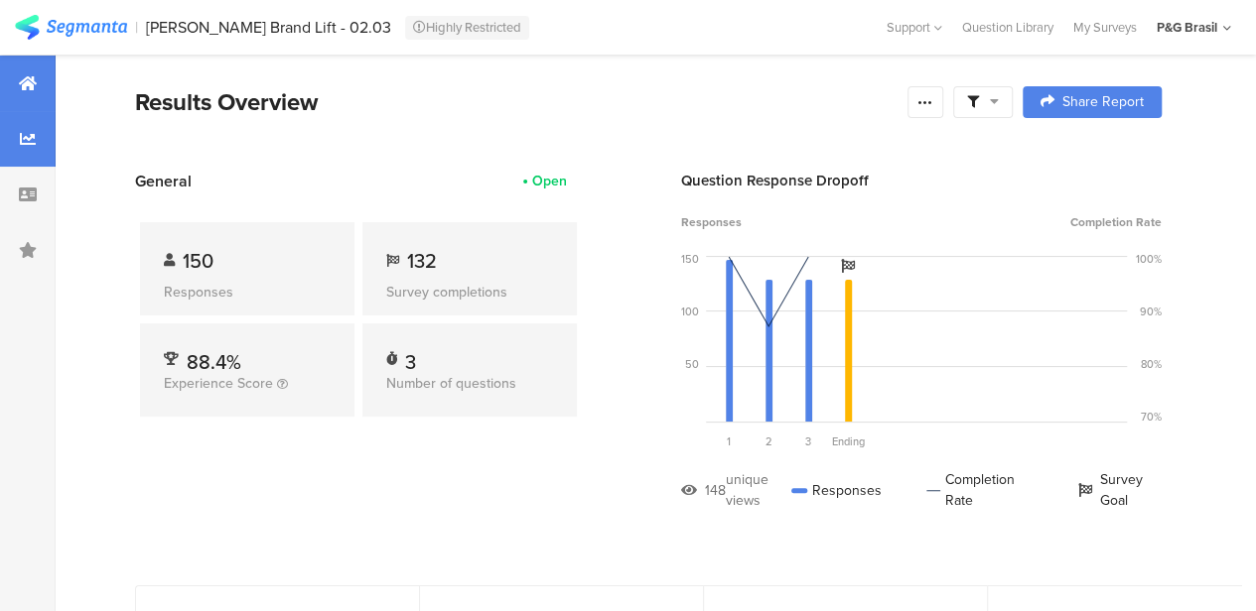
click at [36, 131] on div at bounding box center [28, 139] width 56 height 56
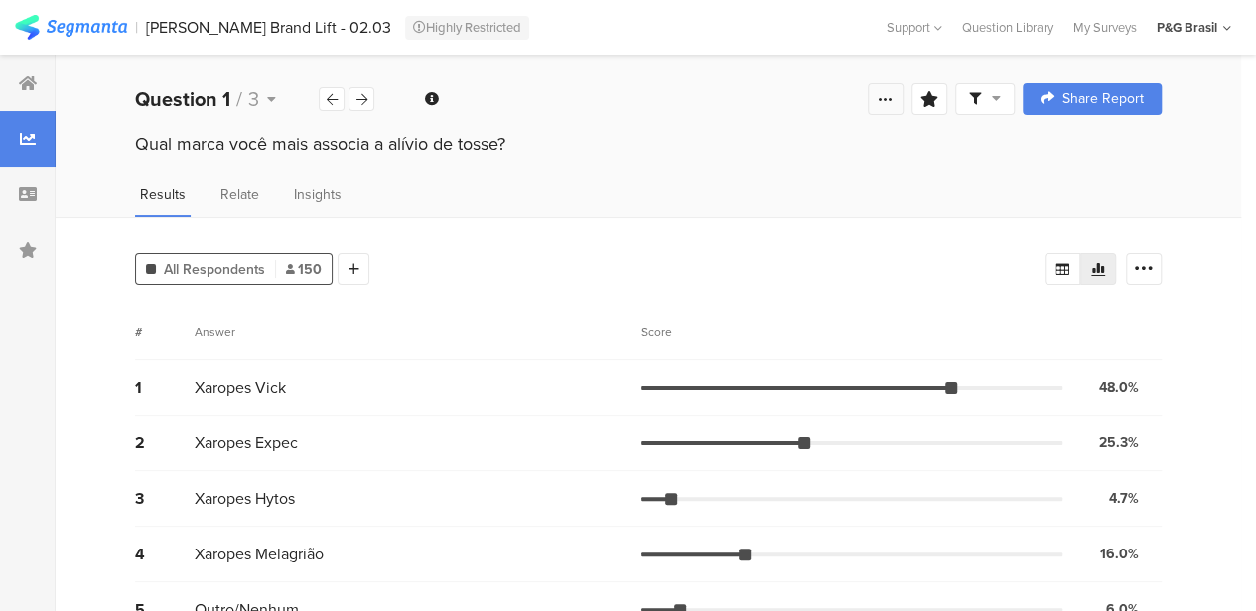
click at [886, 92] on div at bounding box center [885, 99] width 36 height 32
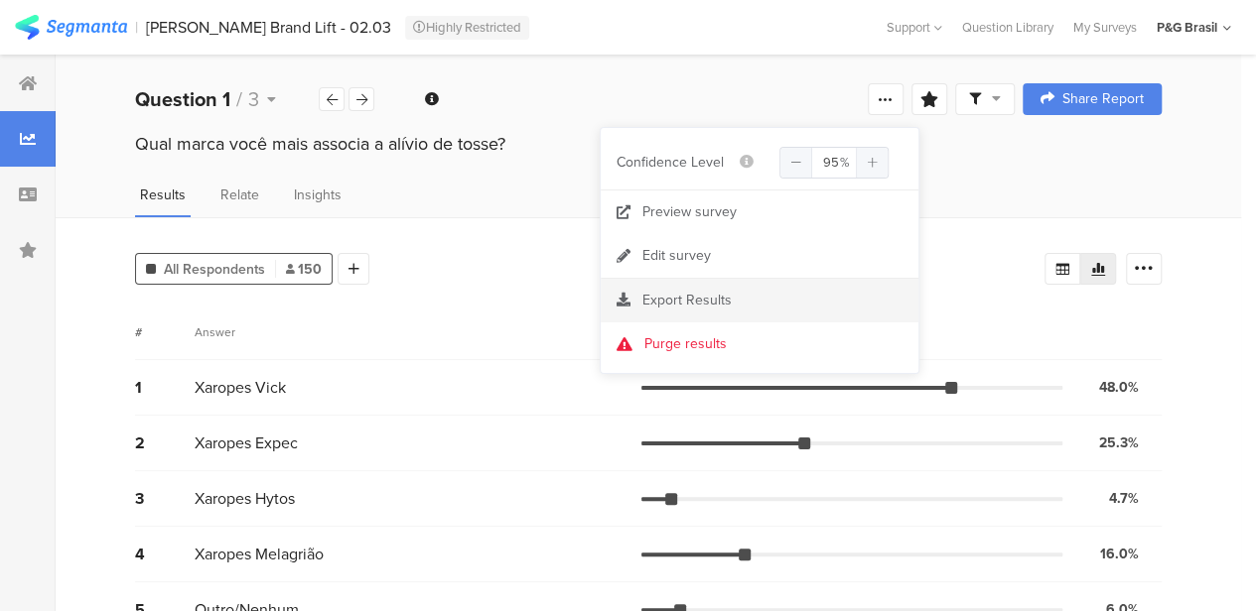
click at [747, 281] on section "Export Results" at bounding box center [759, 301] width 318 height 44
click at [726, 297] on span "Export Results" at bounding box center [686, 300] width 89 height 21
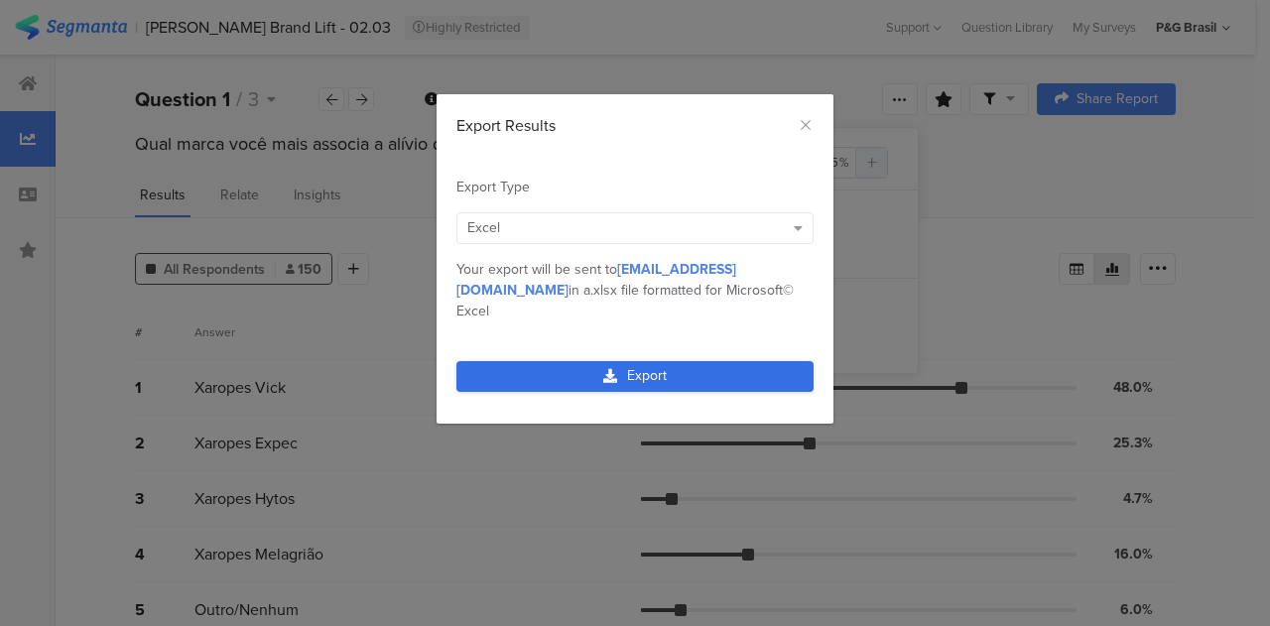
click at [693, 361] on link "Export" at bounding box center [635, 376] width 357 height 31
